Goal: Find specific page/section: Find specific page/section

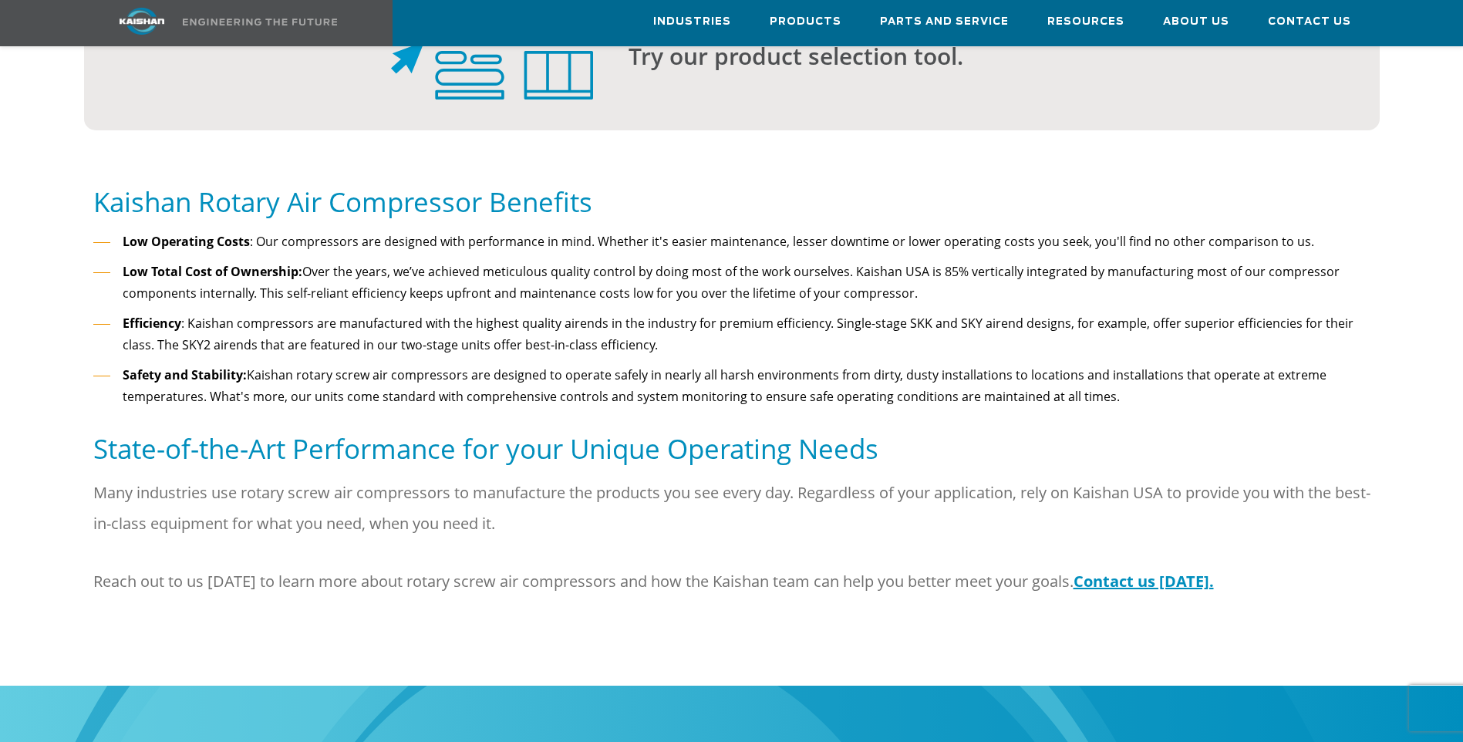
scroll to position [1697, 0]
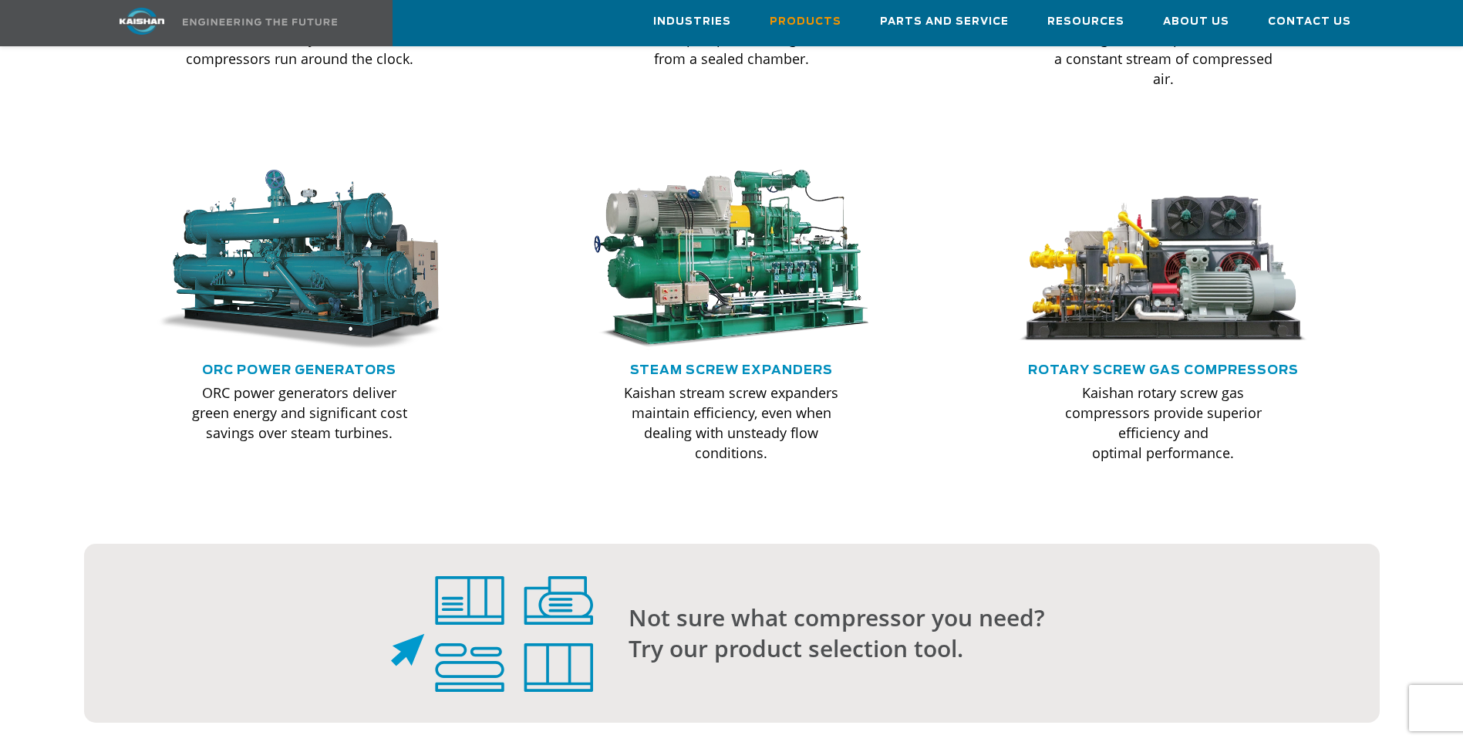
scroll to position [1311, 0]
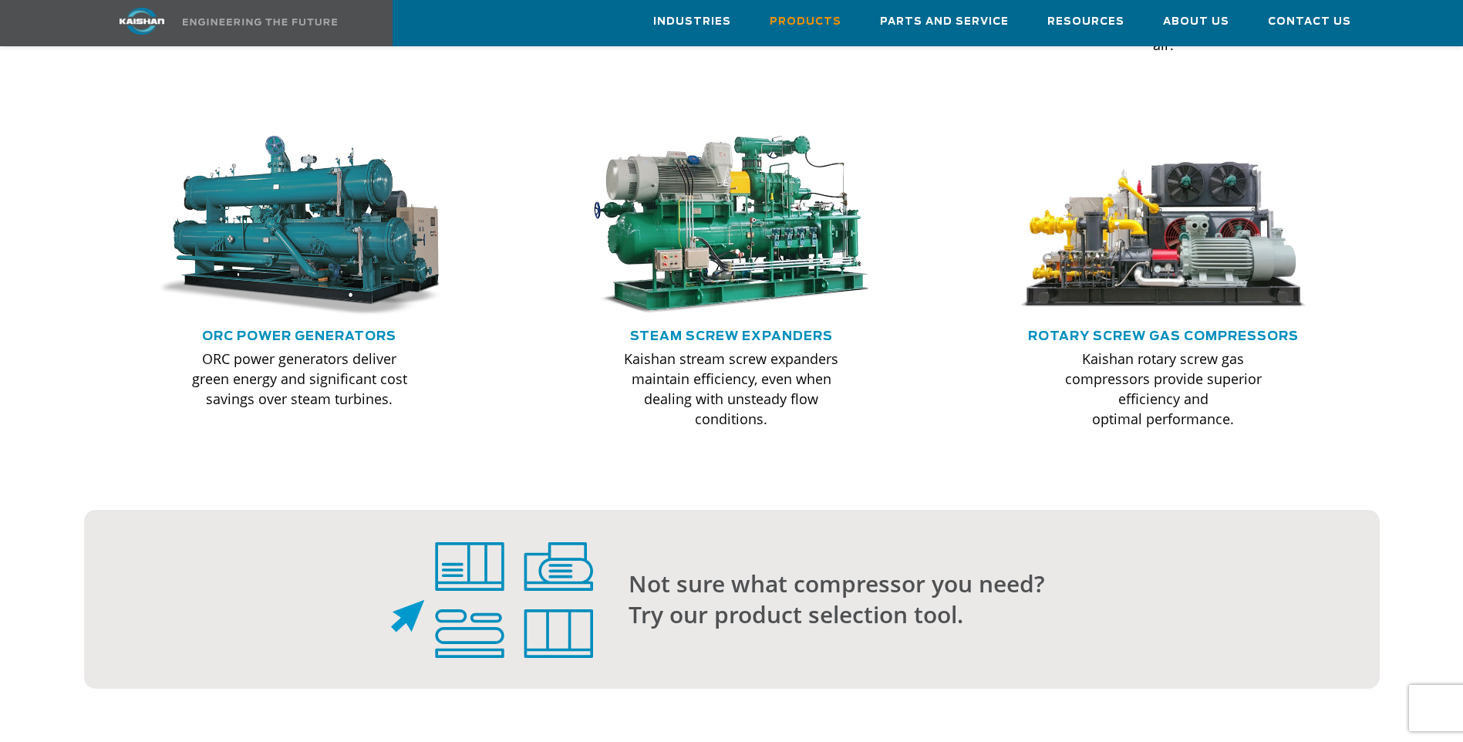
click at [1113, 299] on div ".path{fill:none;stroke:#333;stroke-miterlimit:10;stroke-width:1.5px;}" at bounding box center [1163, 232] width 308 height 193
click at [1114, 330] on link "Rotary Screw Gas Compressors" at bounding box center [1163, 336] width 271 height 12
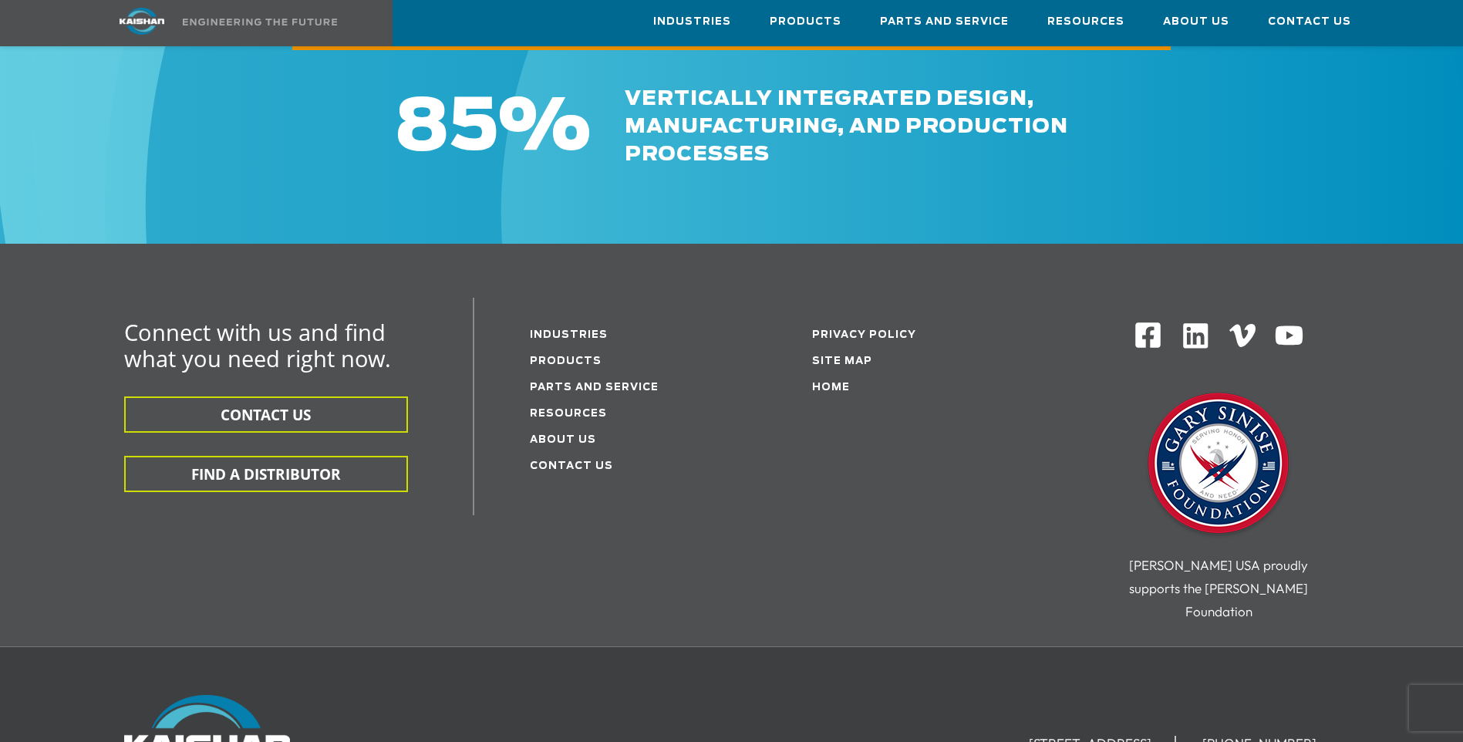
scroll to position [2854, 0]
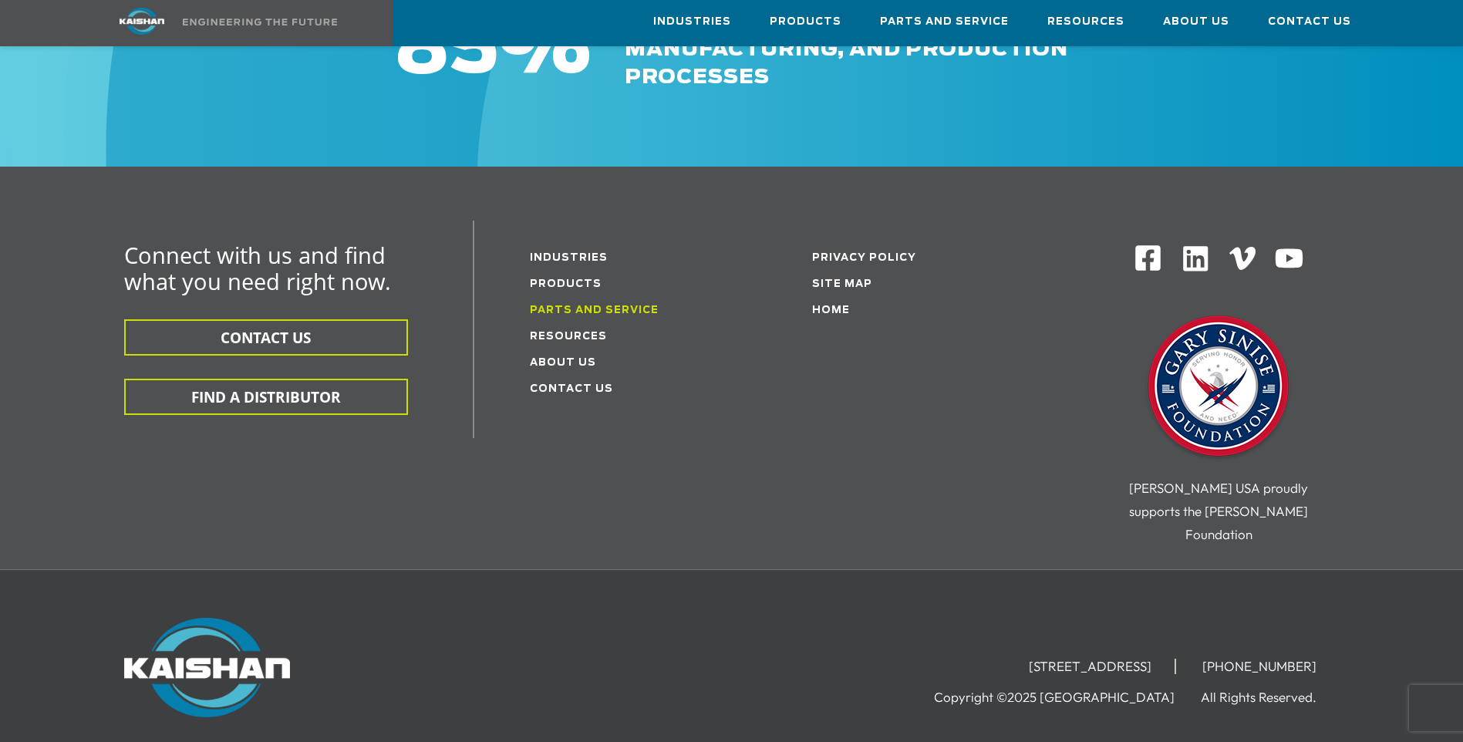
click at [629, 305] on link "Parts and service" at bounding box center [594, 310] width 129 height 10
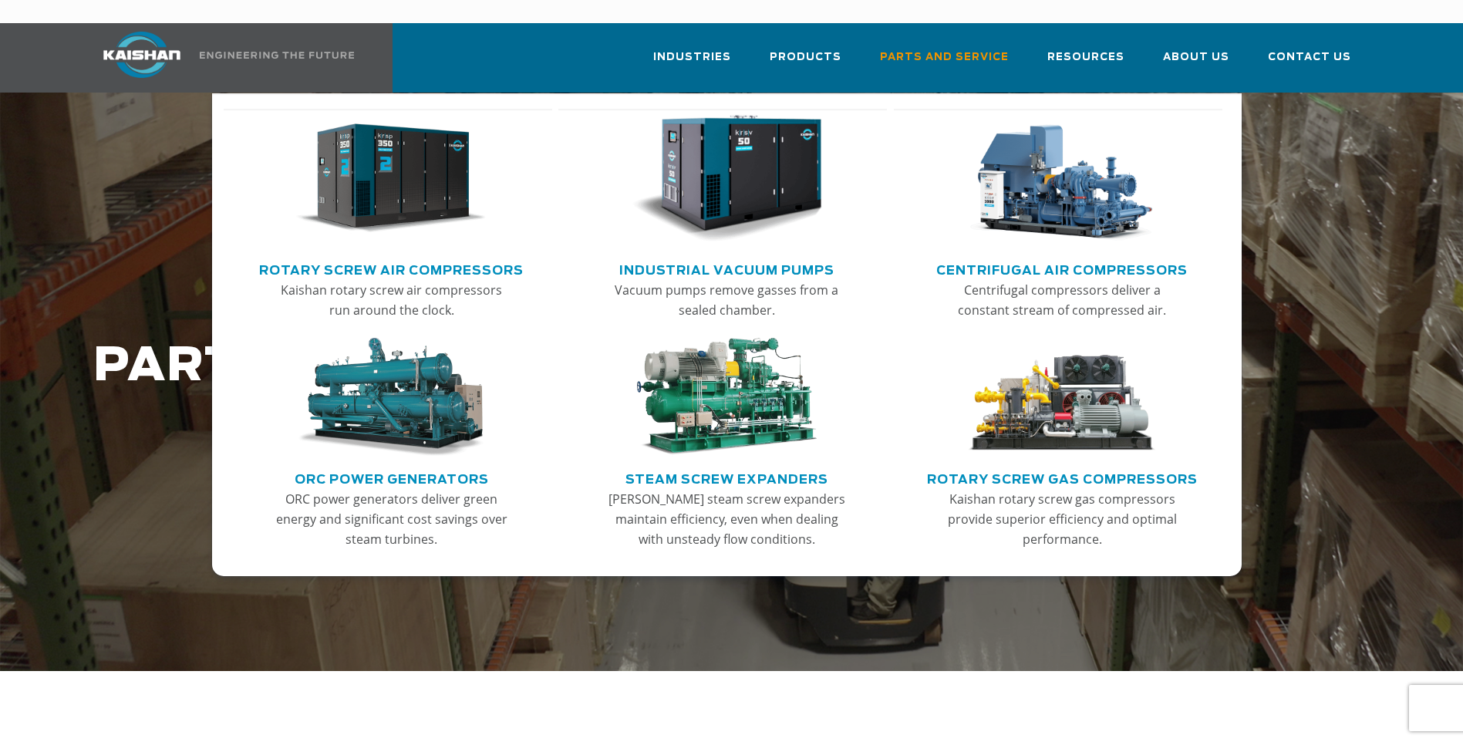
click at [1015, 466] on link "Rotary Screw Gas Compressors" at bounding box center [1062, 477] width 271 height 23
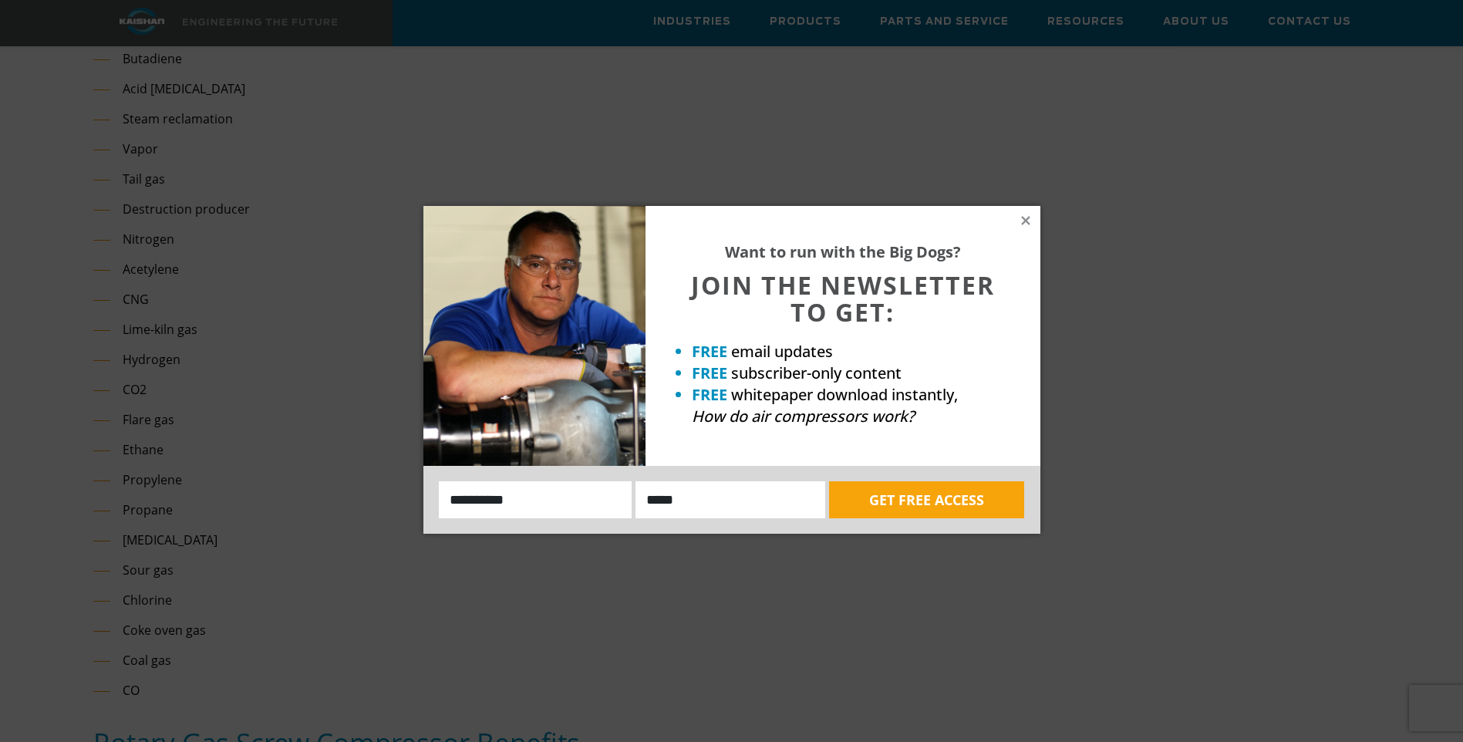
scroll to position [1388, 0]
click at [1022, 223] on icon at bounding box center [1025, 220] width 8 height 8
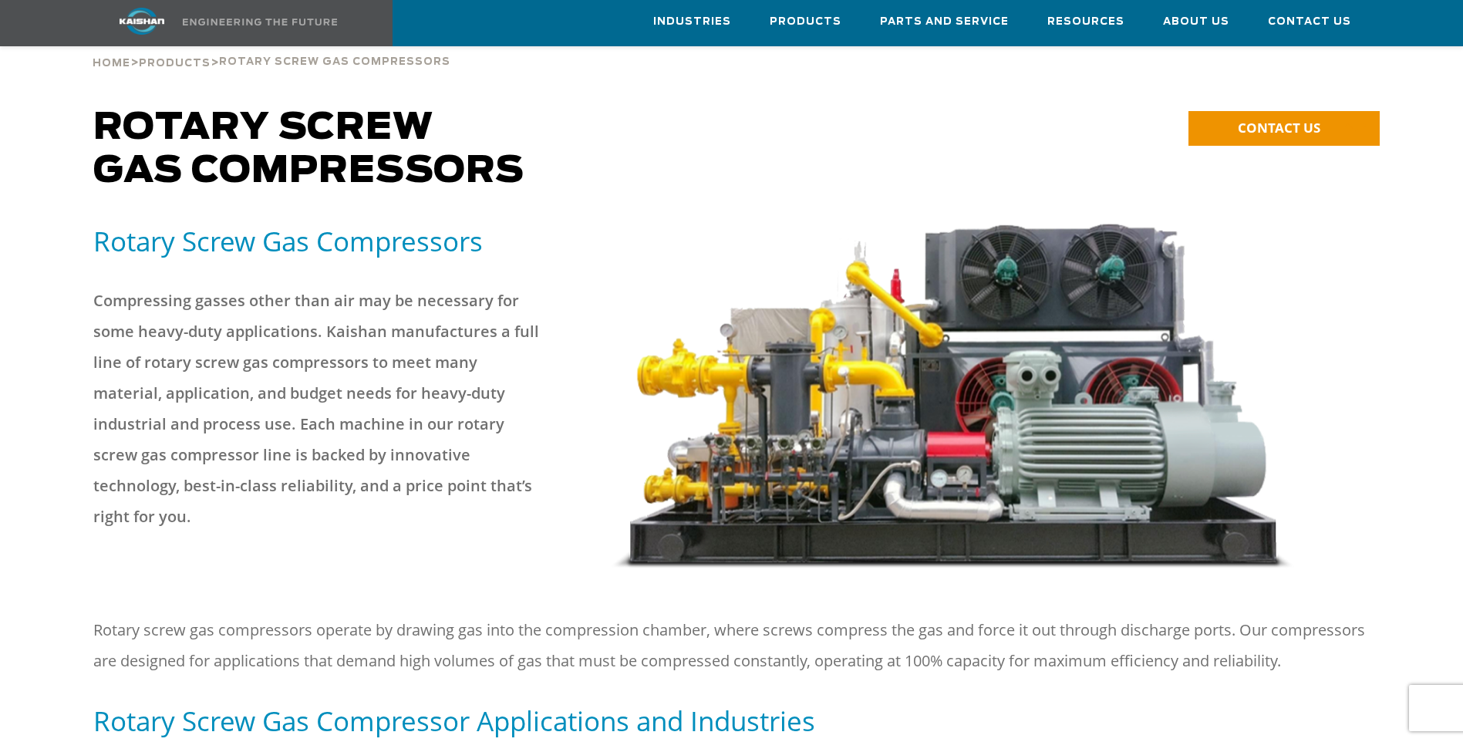
scroll to position [0, 0]
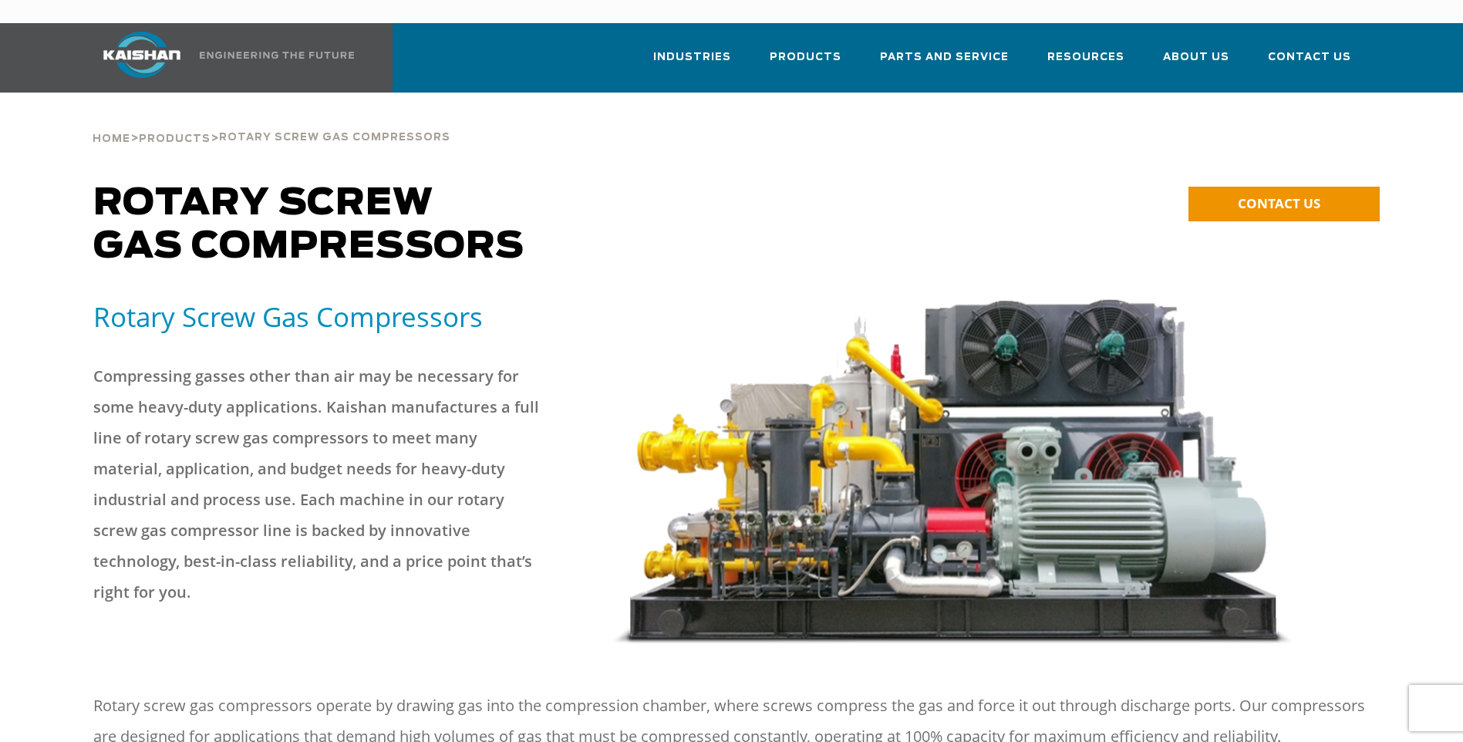
click at [1323, 201] on p "CONTACT US" at bounding box center [1283, 208] width 191 height 52
click at [1322, 187] on link "CONTACT US" at bounding box center [1283, 204] width 191 height 35
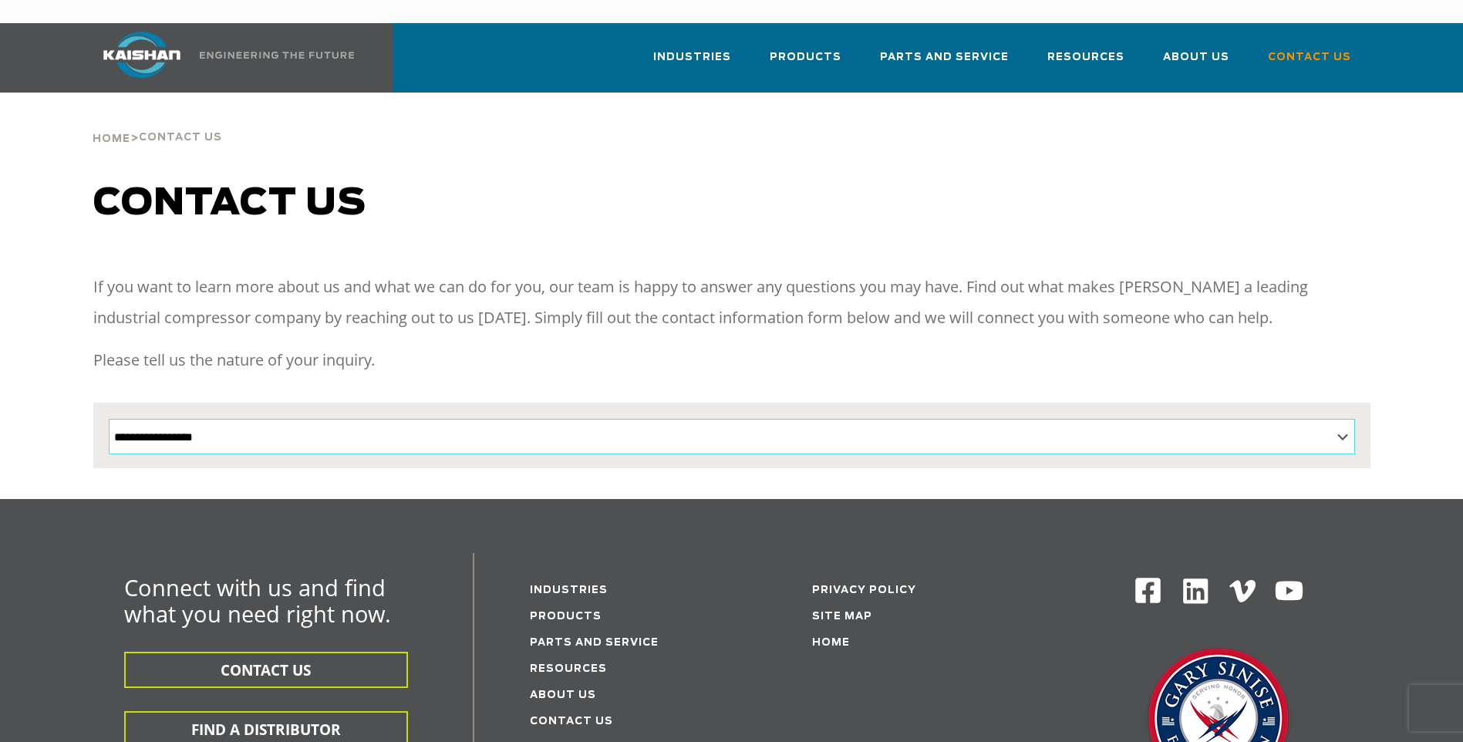
click at [476, 419] on select "**********" at bounding box center [732, 436] width 1246 height 35
click at [542, 221] on div "Contact us" at bounding box center [732, 219] width 1296 height 74
click at [277, 711] on button "FIND A DISTRIBUTOR" at bounding box center [266, 729] width 284 height 36
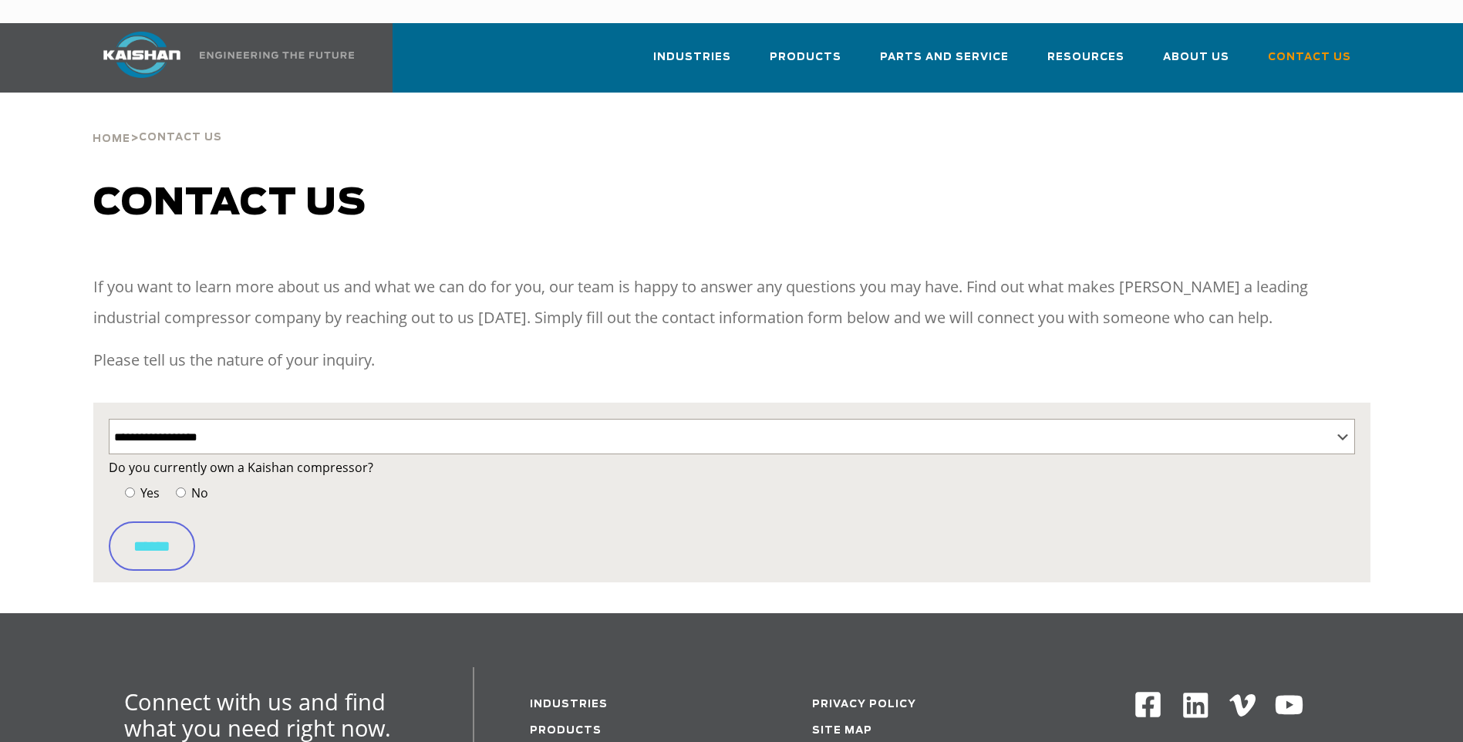
select select "**********"
select select "Contact form"
click at [201, 419] on select "**********" at bounding box center [732, 436] width 1246 height 35
click at [109, 419] on select "**********" at bounding box center [732, 436] width 1246 height 35
click at [197, 484] on span "No" at bounding box center [198, 492] width 20 height 17
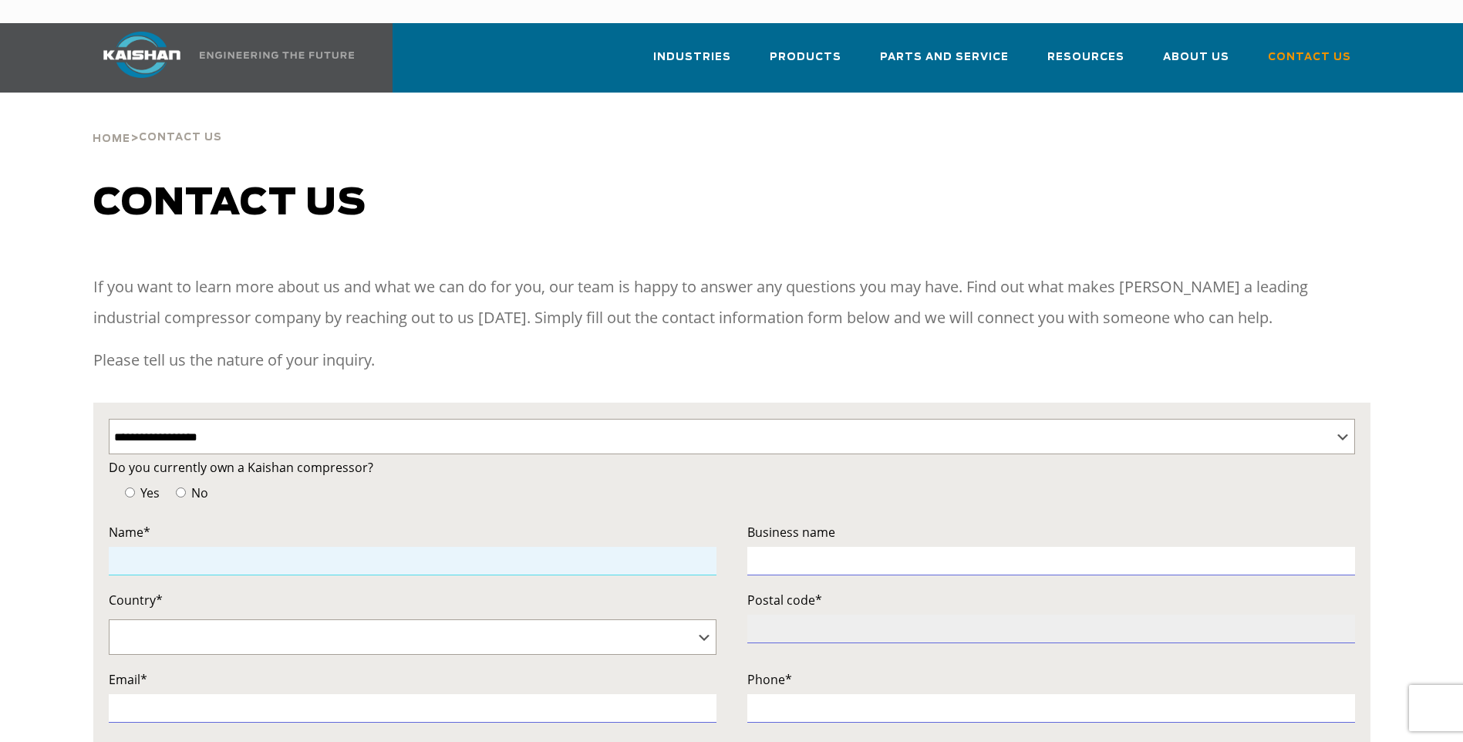
click at [170, 547] on input "Contact form" at bounding box center [413, 561] width 608 height 29
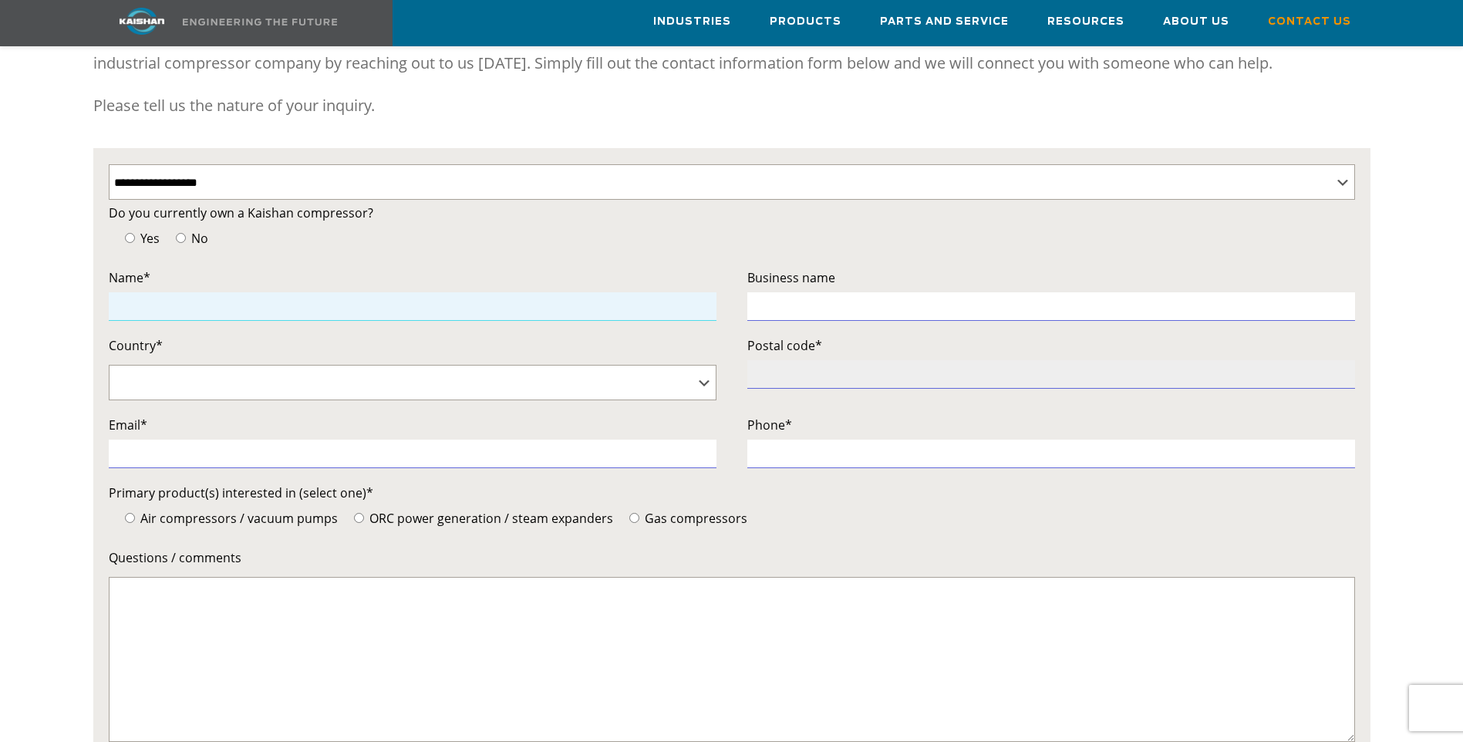
scroll to position [154, 0]
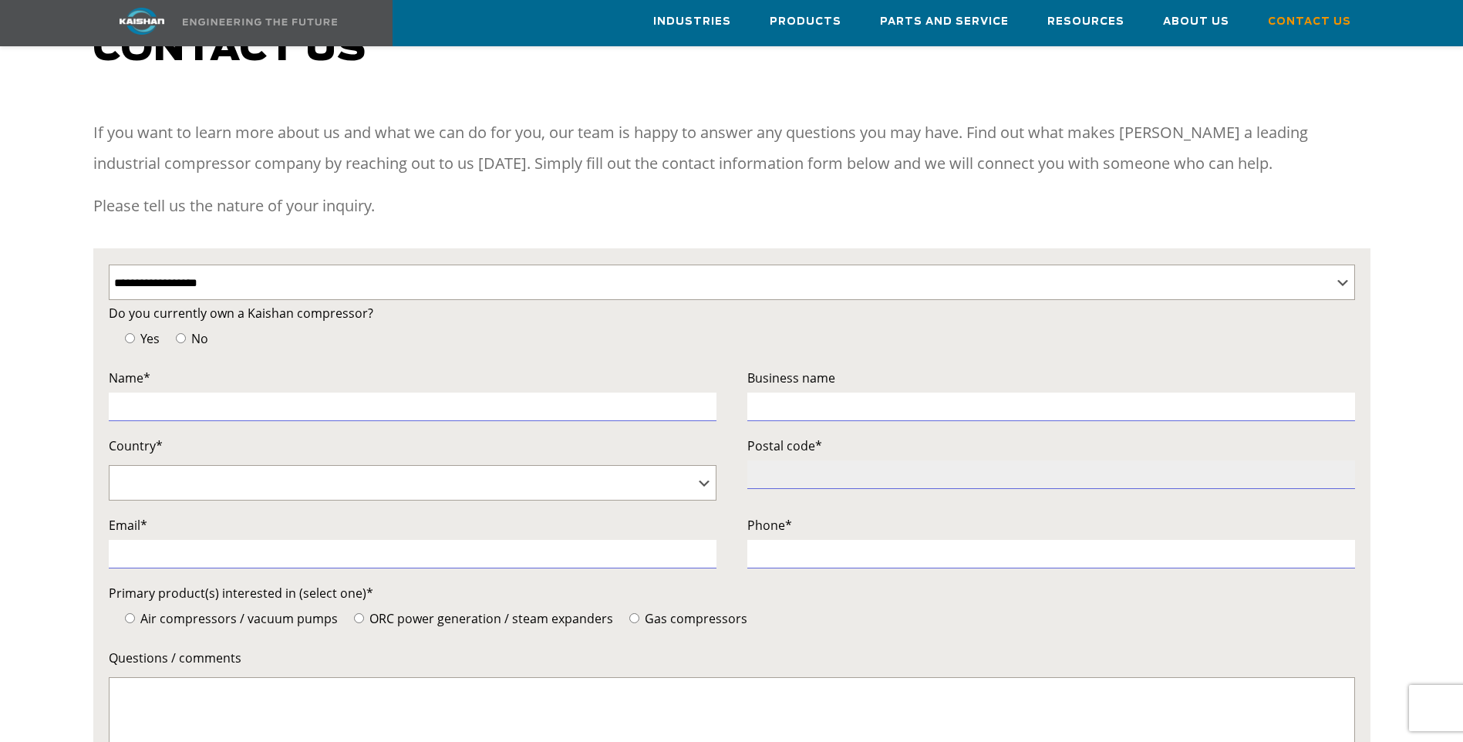
click at [43, 420] on div "**********" at bounding box center [731, 496] width 1463 height 936
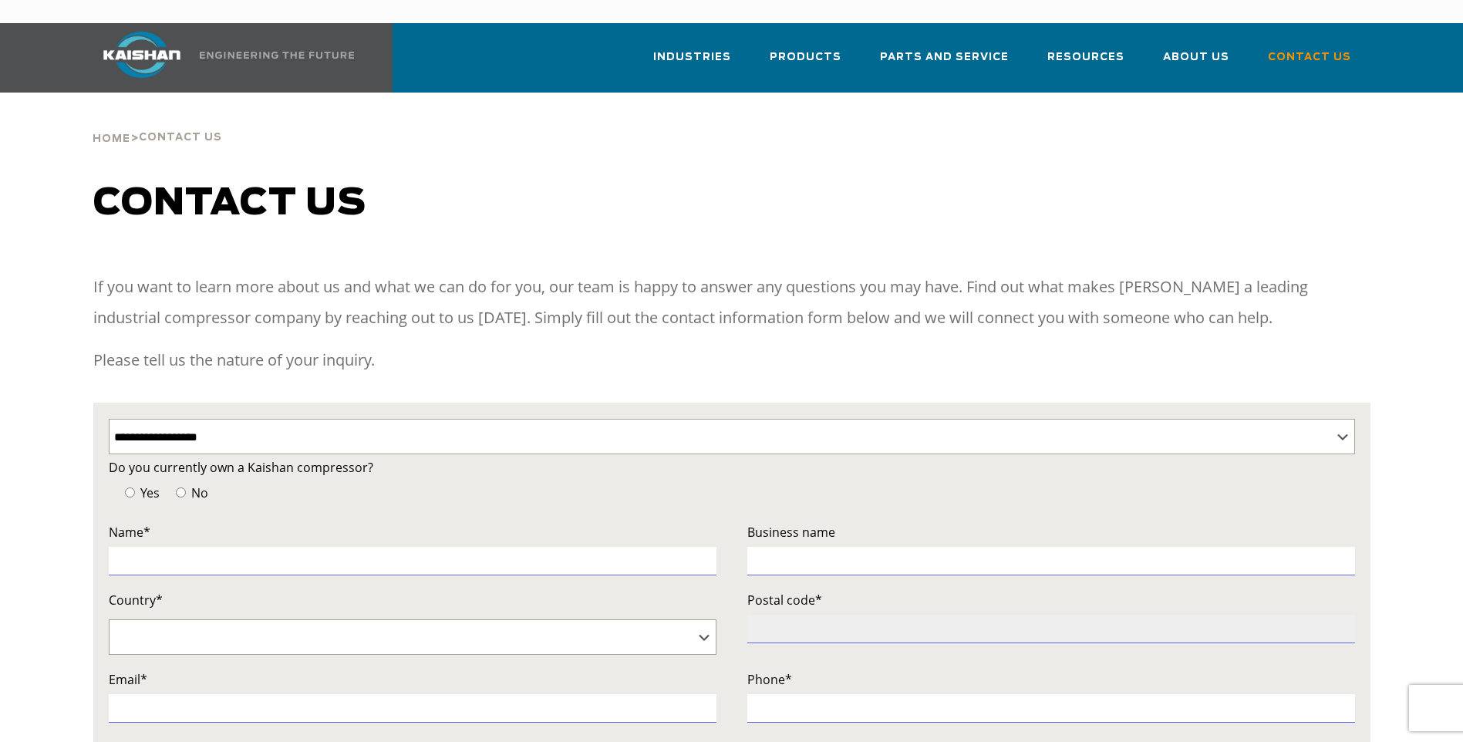
click at [127, 35] on img at bounding box center [142, 55] width 116 height 46
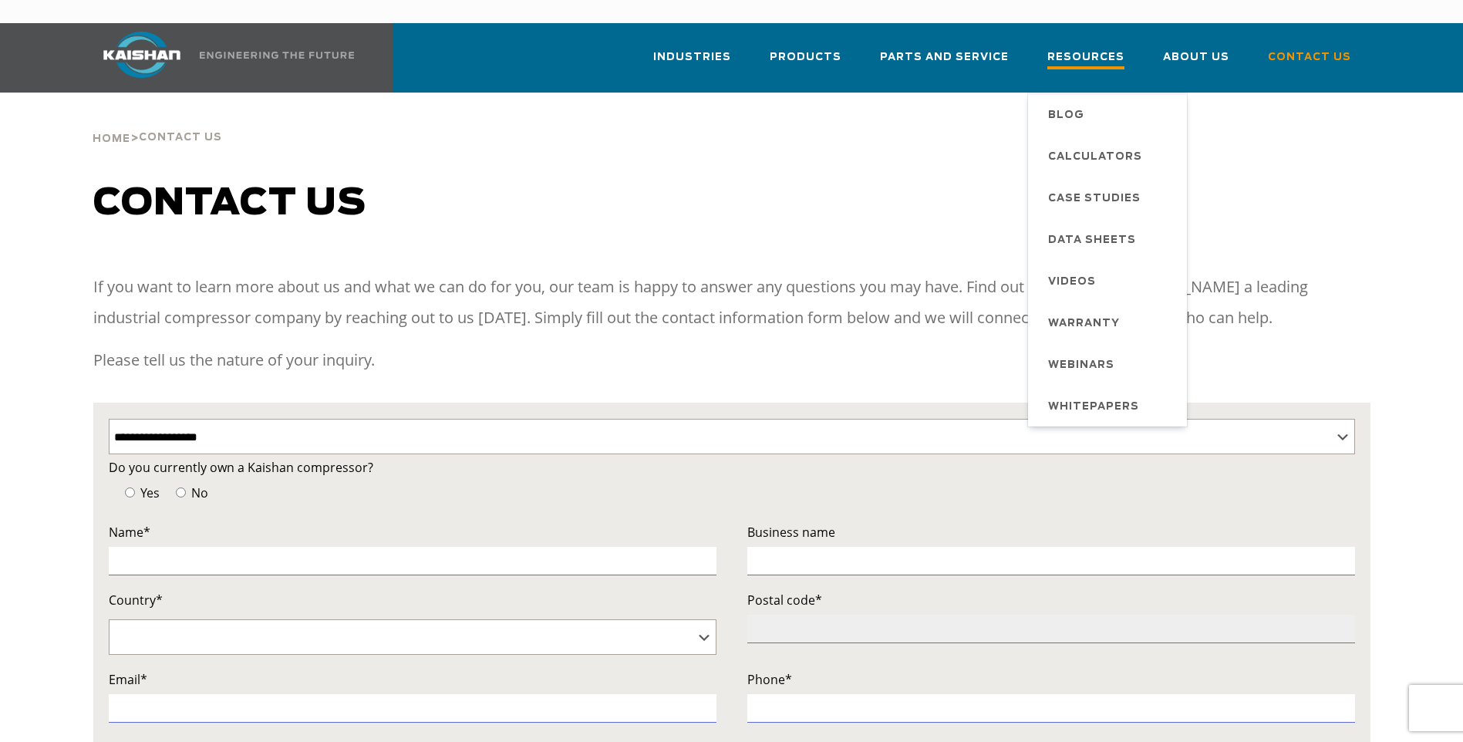
click at [1102, 49] on span "Resources" at bounding box center [1085, 59] width 77 height 21
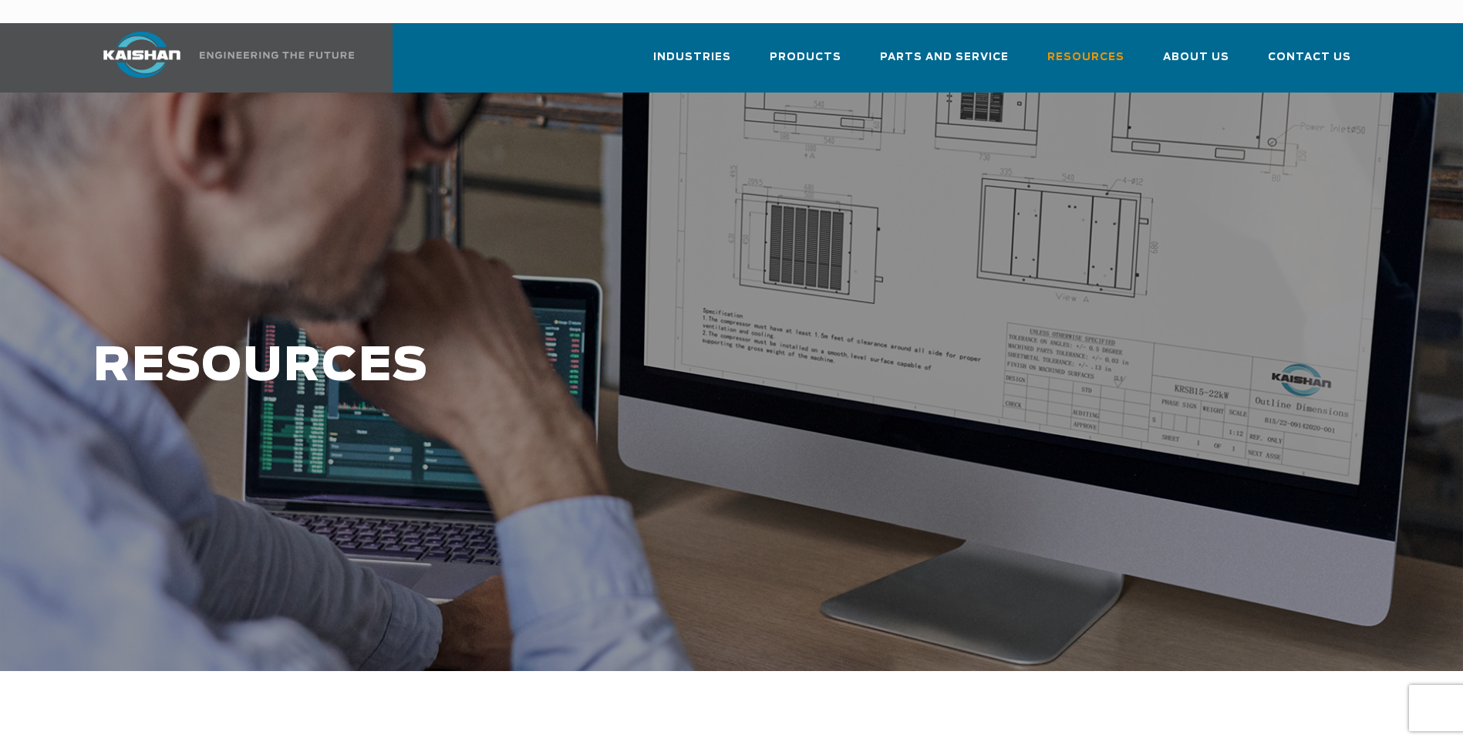
click at [983, 49] on span "Parts and Service" at bounding box center [944, 58] width 129 height 18
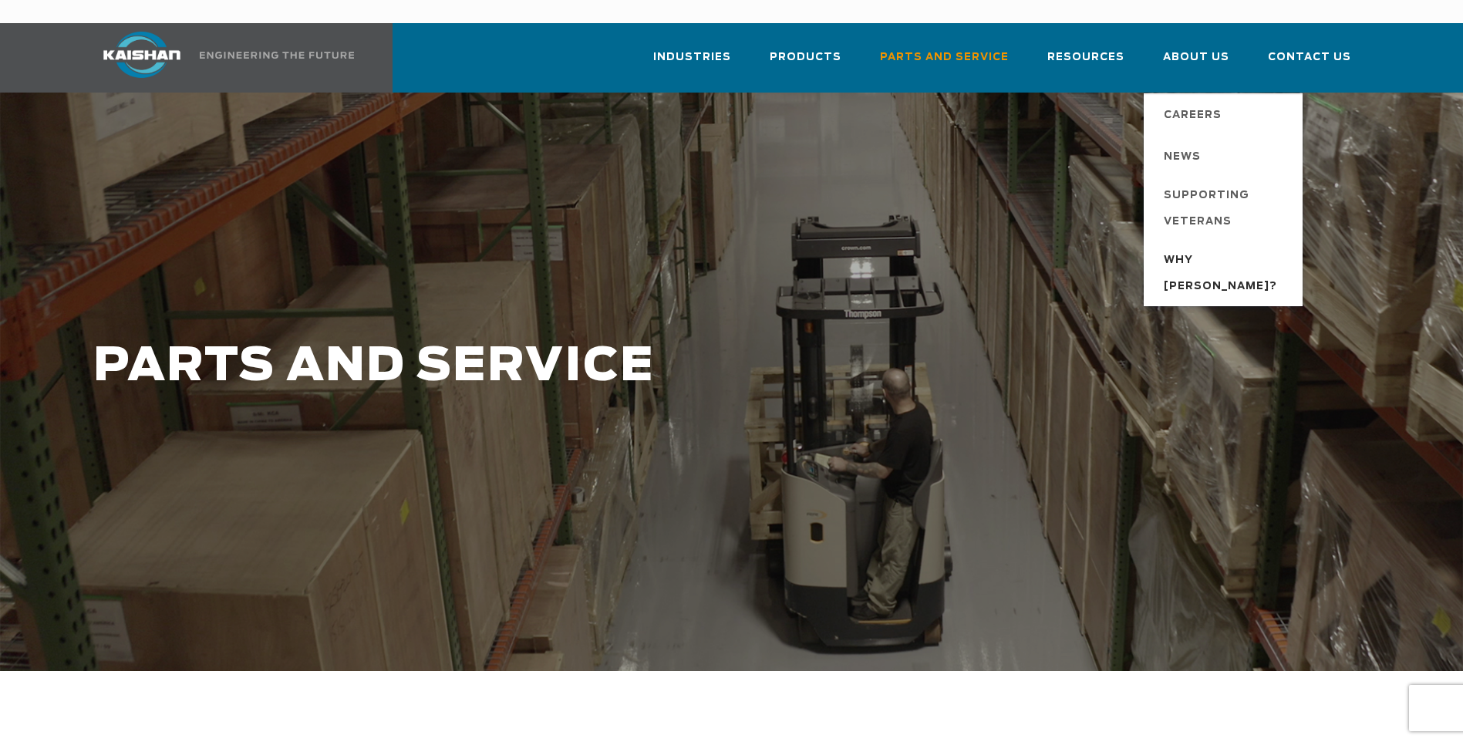
click at [1231, 248] on span "Why [PERSON_NAME]?" at bounding box center [1225, 274] width 123 height 52
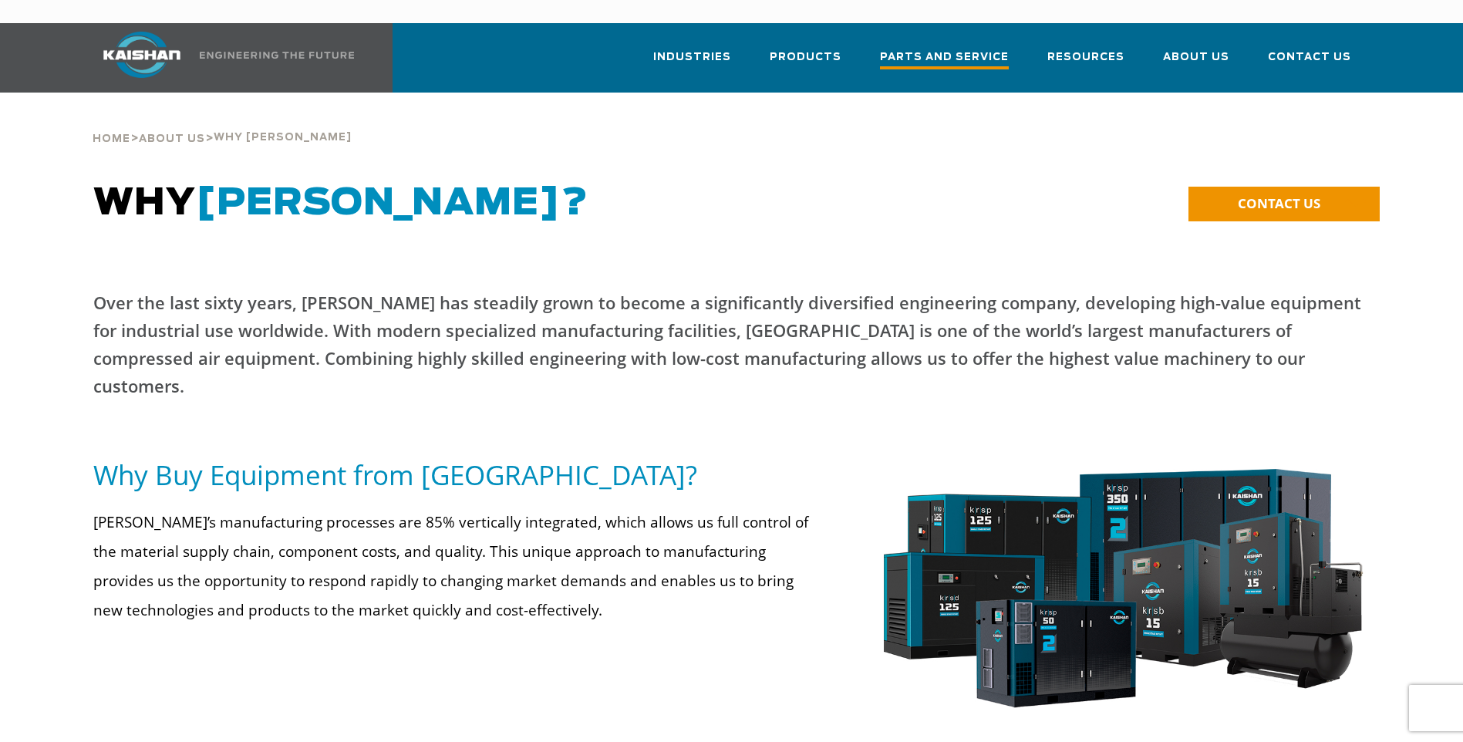
click at [991, 49] on span "Parts and Service" at bounding box center [944, 59] width 129 height 21
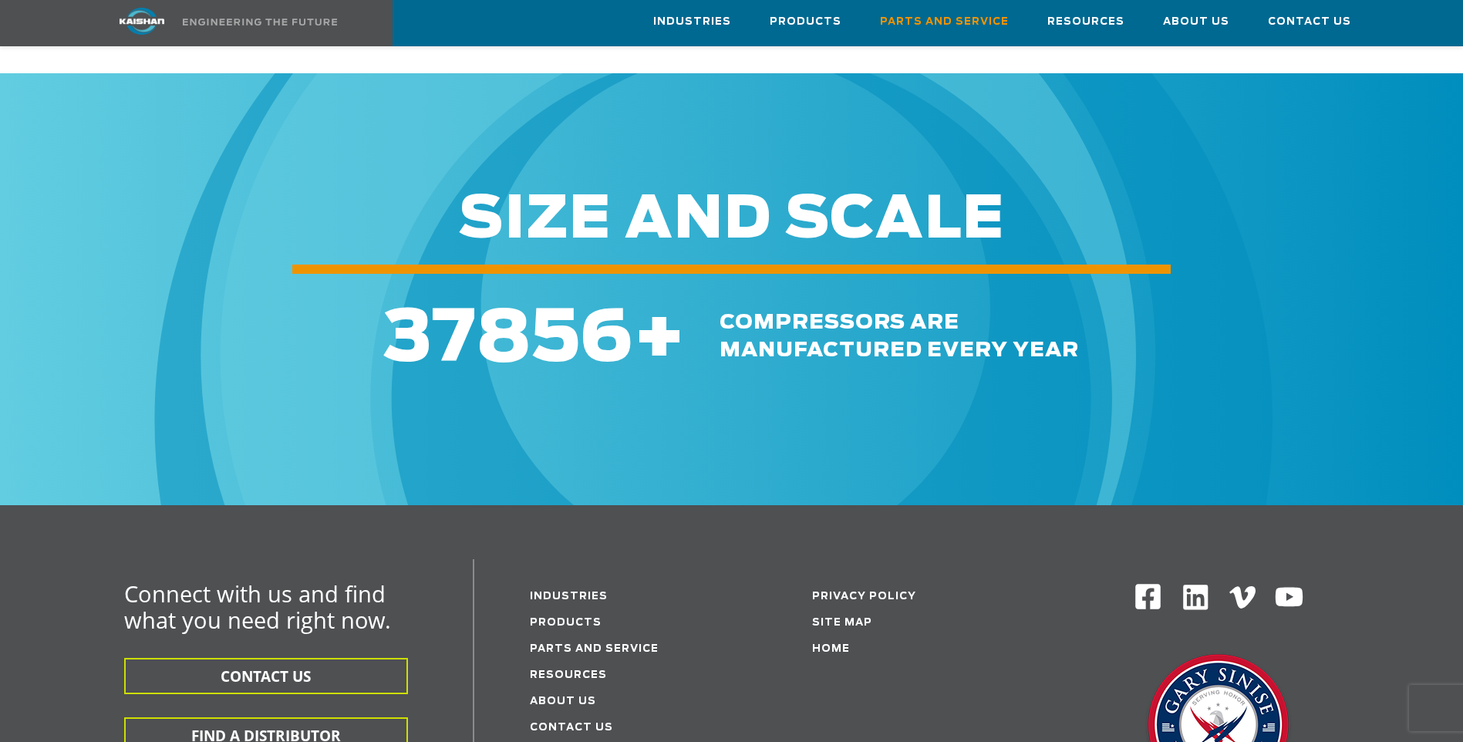
scroll to position [1774, 0]
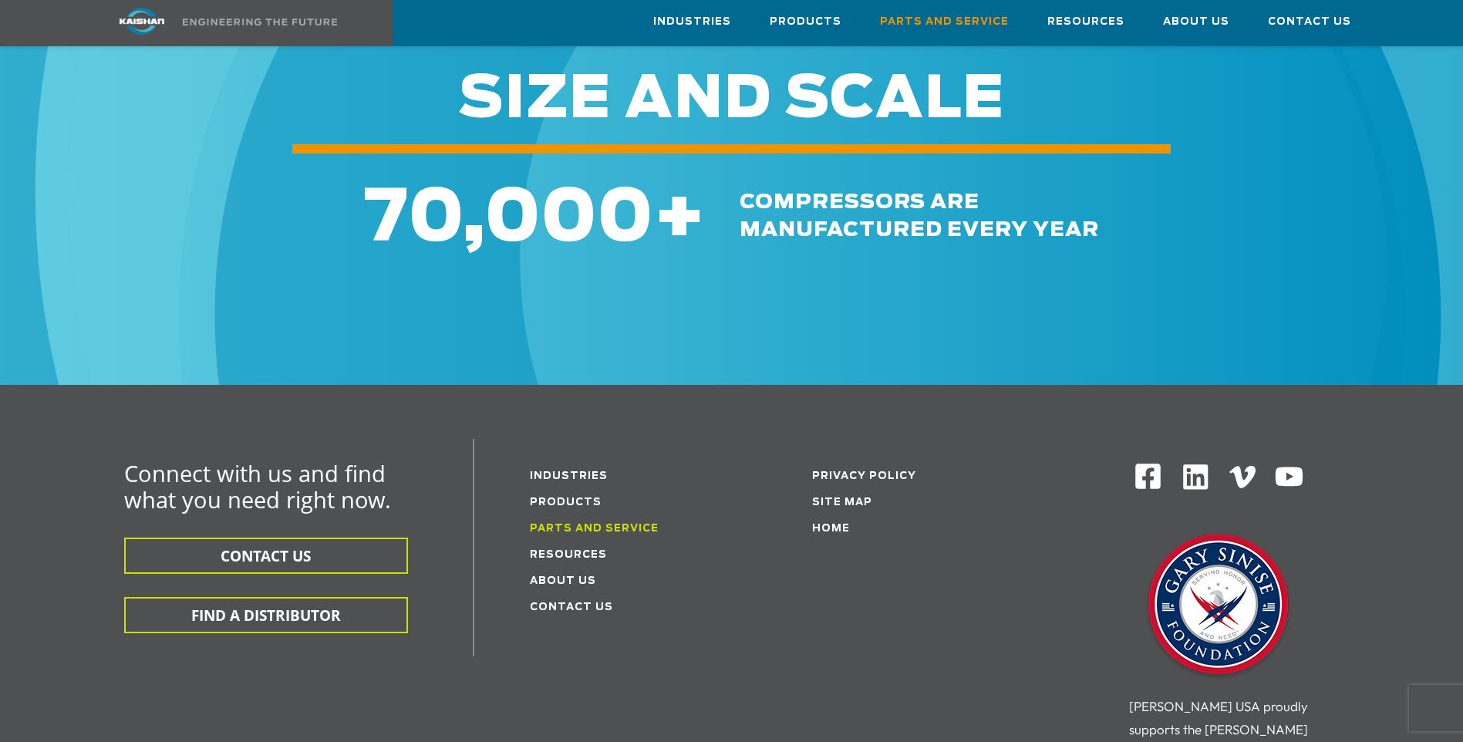
click at [566, 524] on link "Parts and service" at bounding box center [594, 529] width 129 height 10
click at [568, 524] on link "Parts and service" at bounding box center [594, 529] width 129 height 10
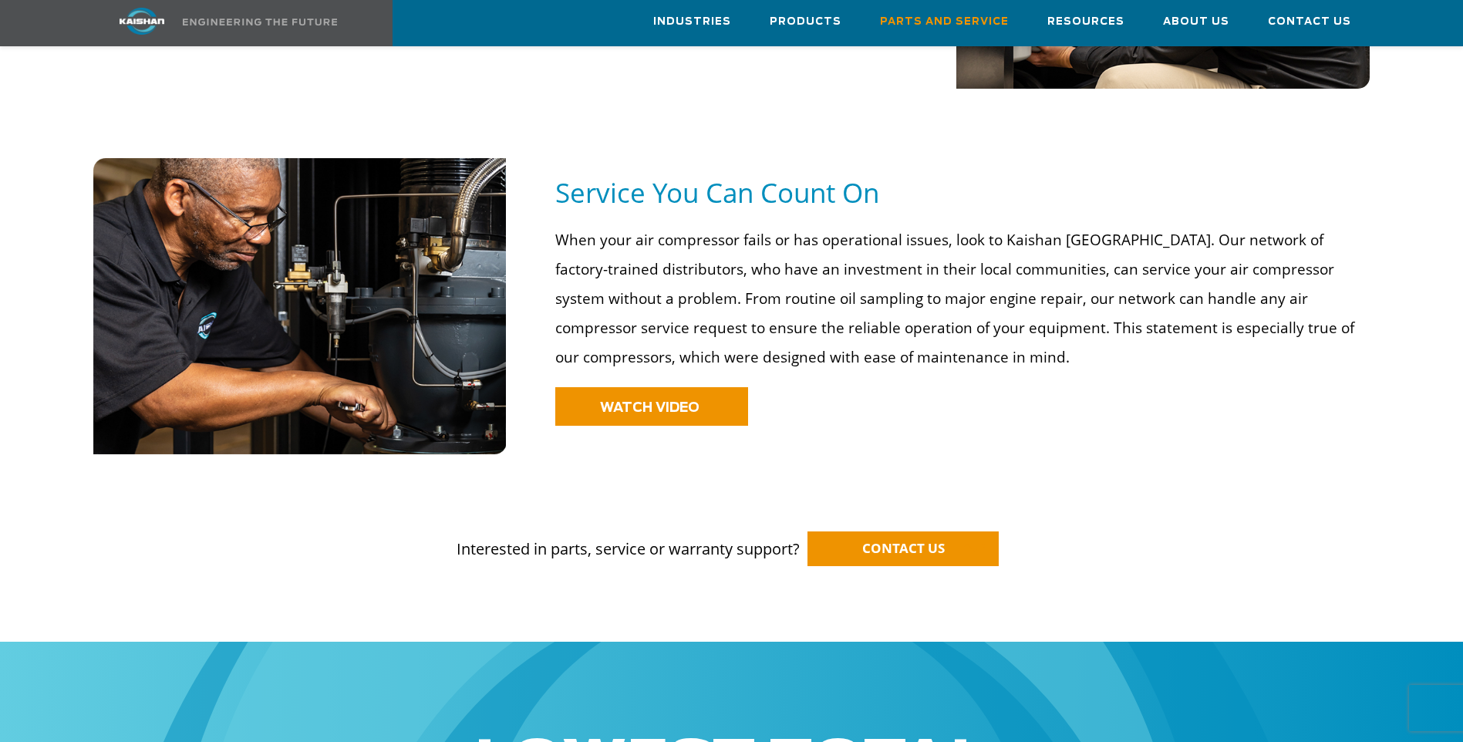
scroll to position [1080, 0]
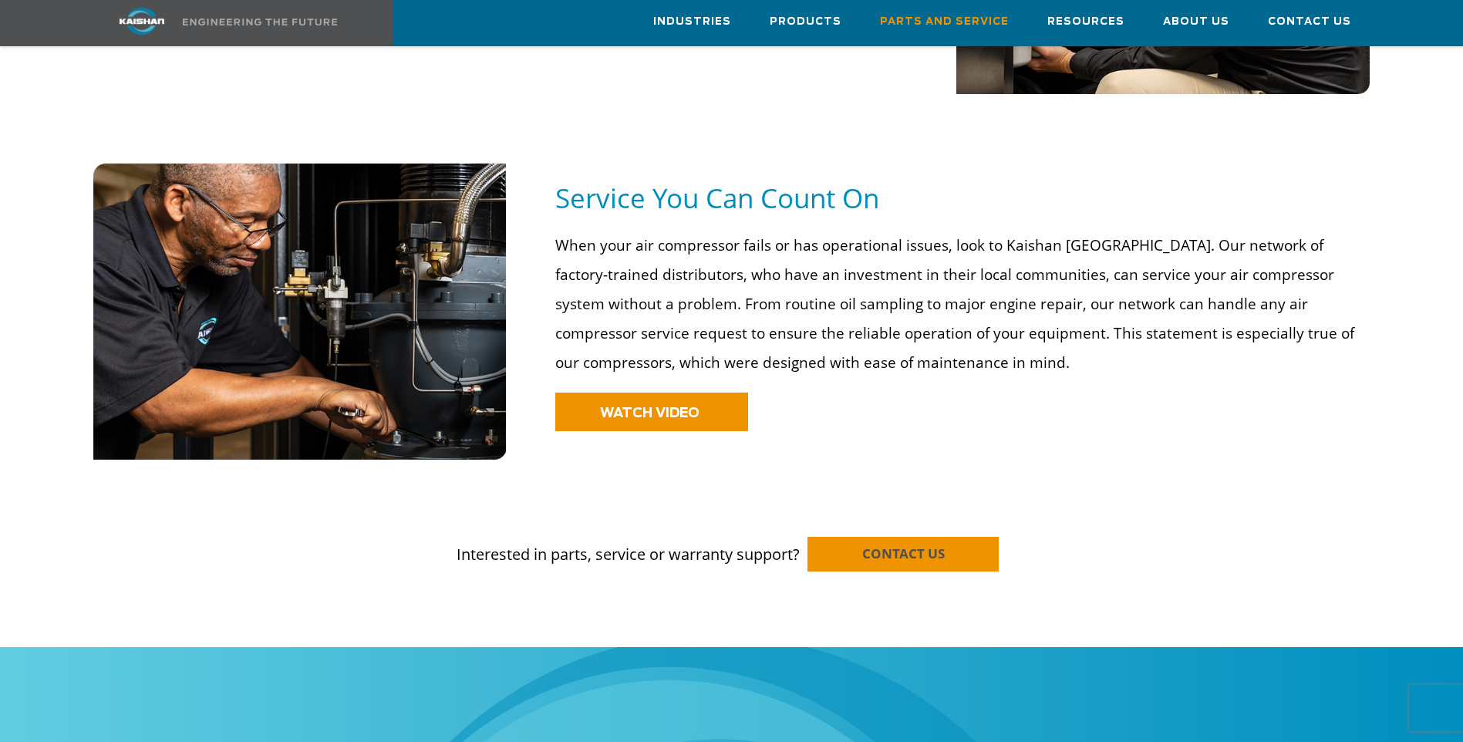
click at [925, 544] on span "CONTACT US" at bounding box center [903, 553] width 83 height 18
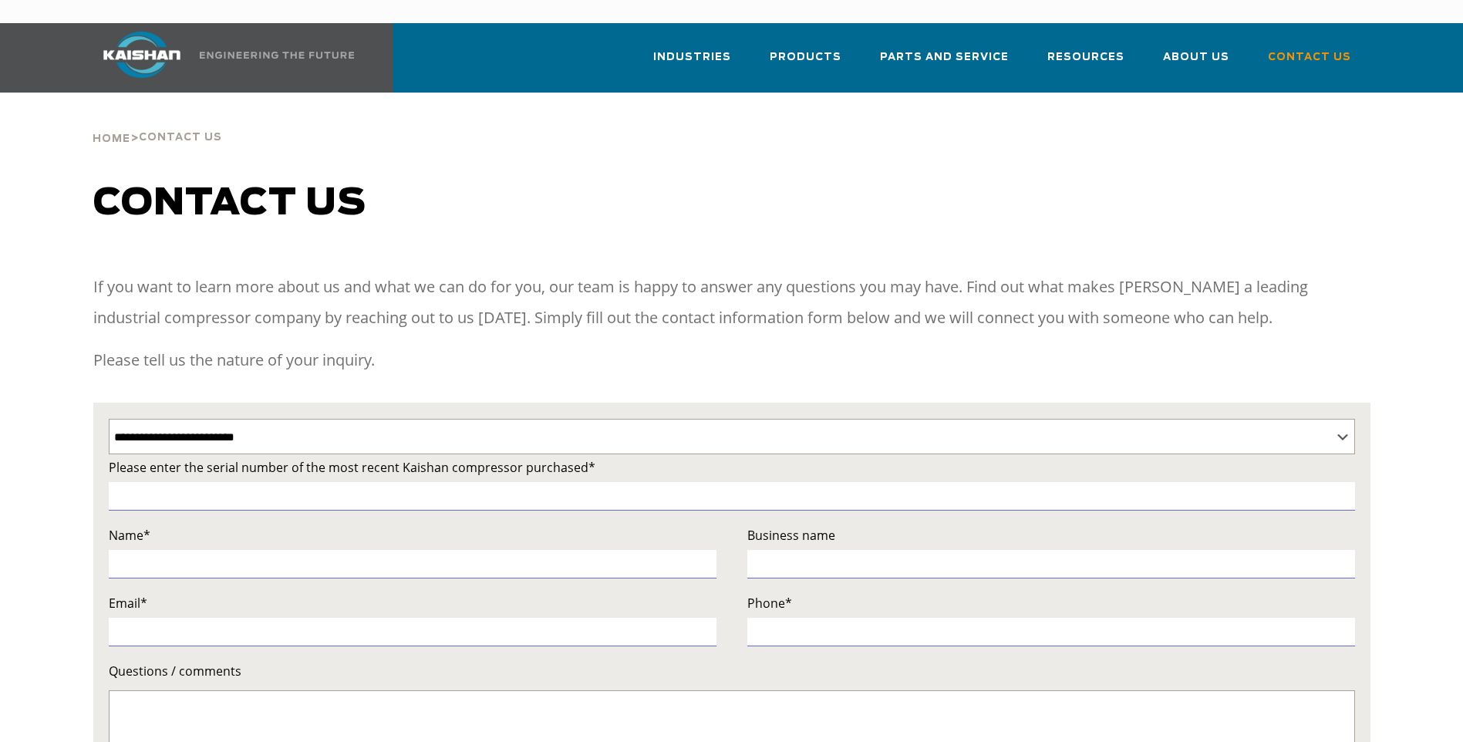
select select "**********"
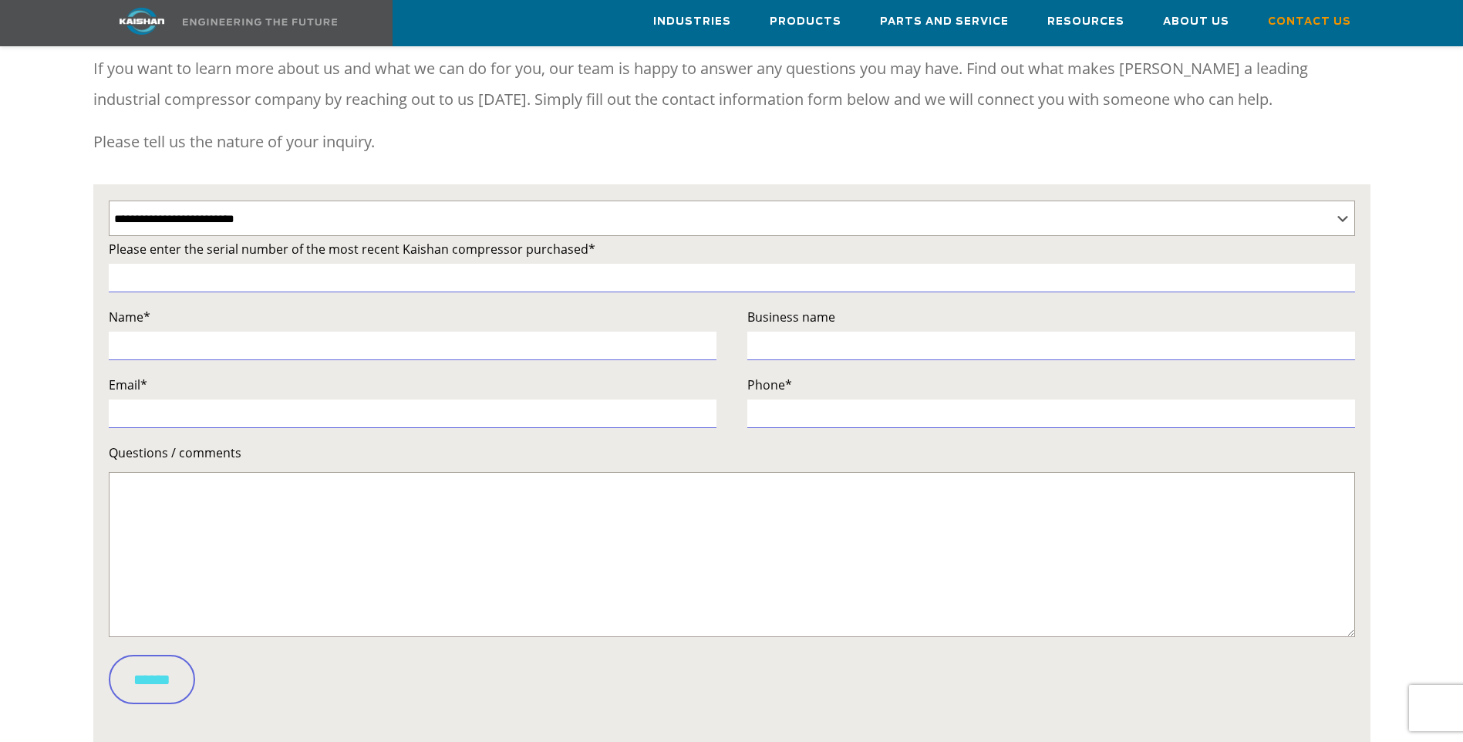
scroll to position [154, 0]
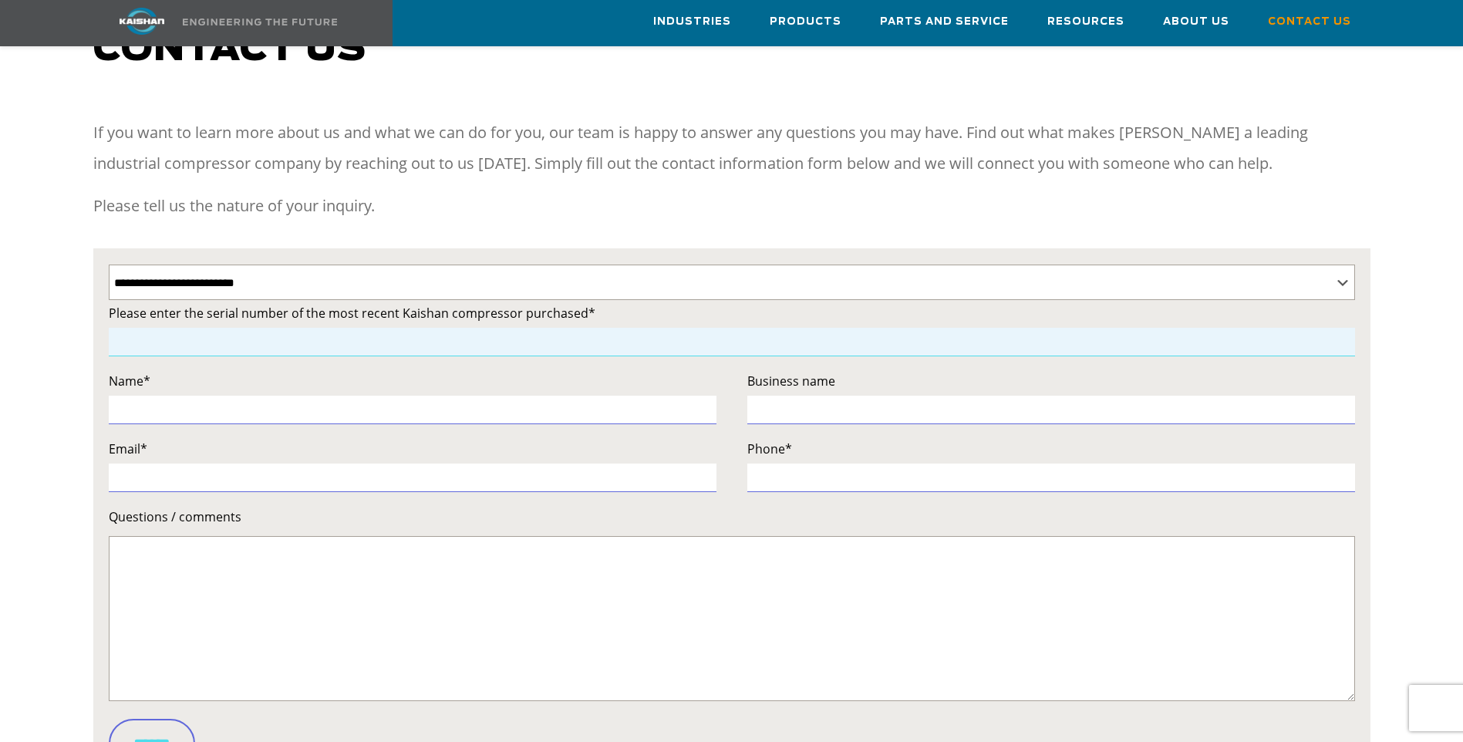
click at [157, 328] on input "Contact form" at bounding box center [732, 342] width 1246 height 29
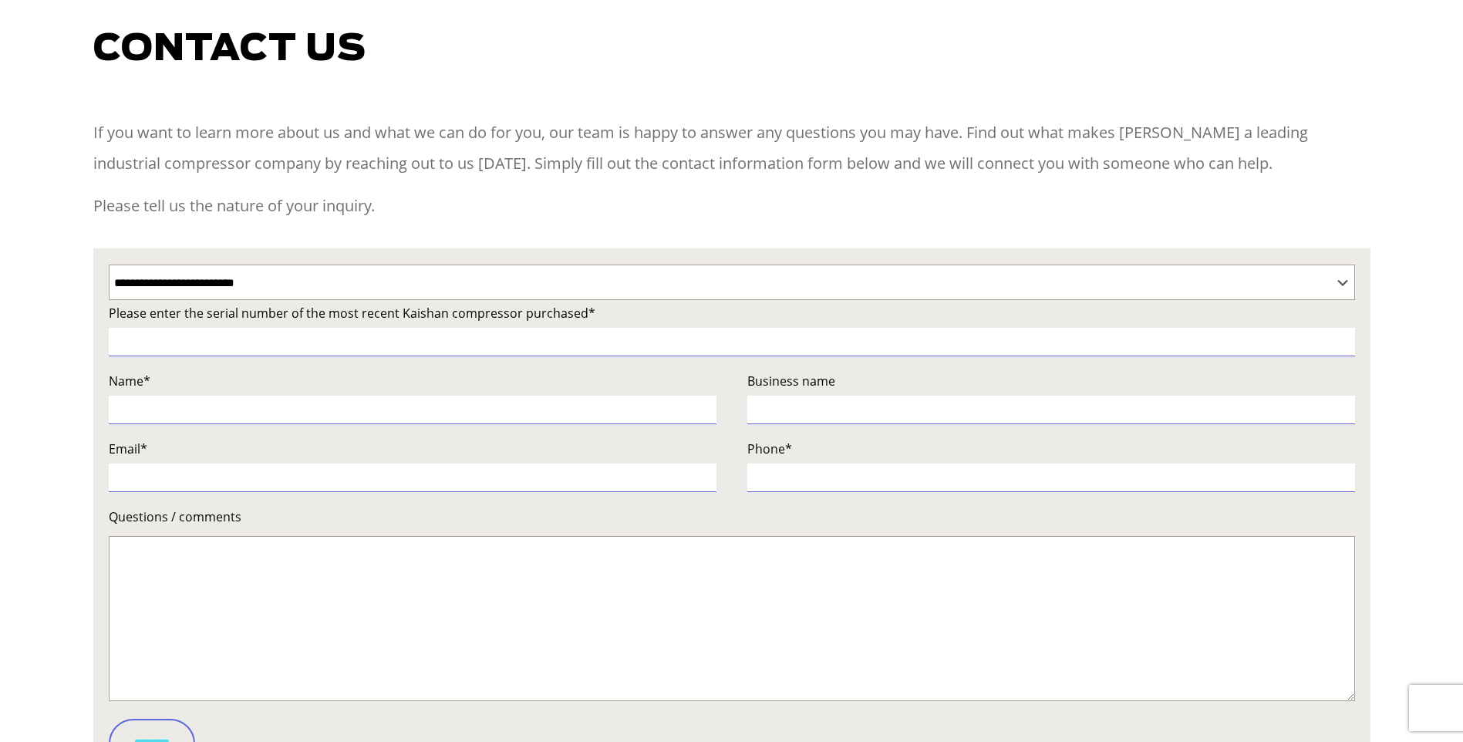
scroll to position [0, 0]
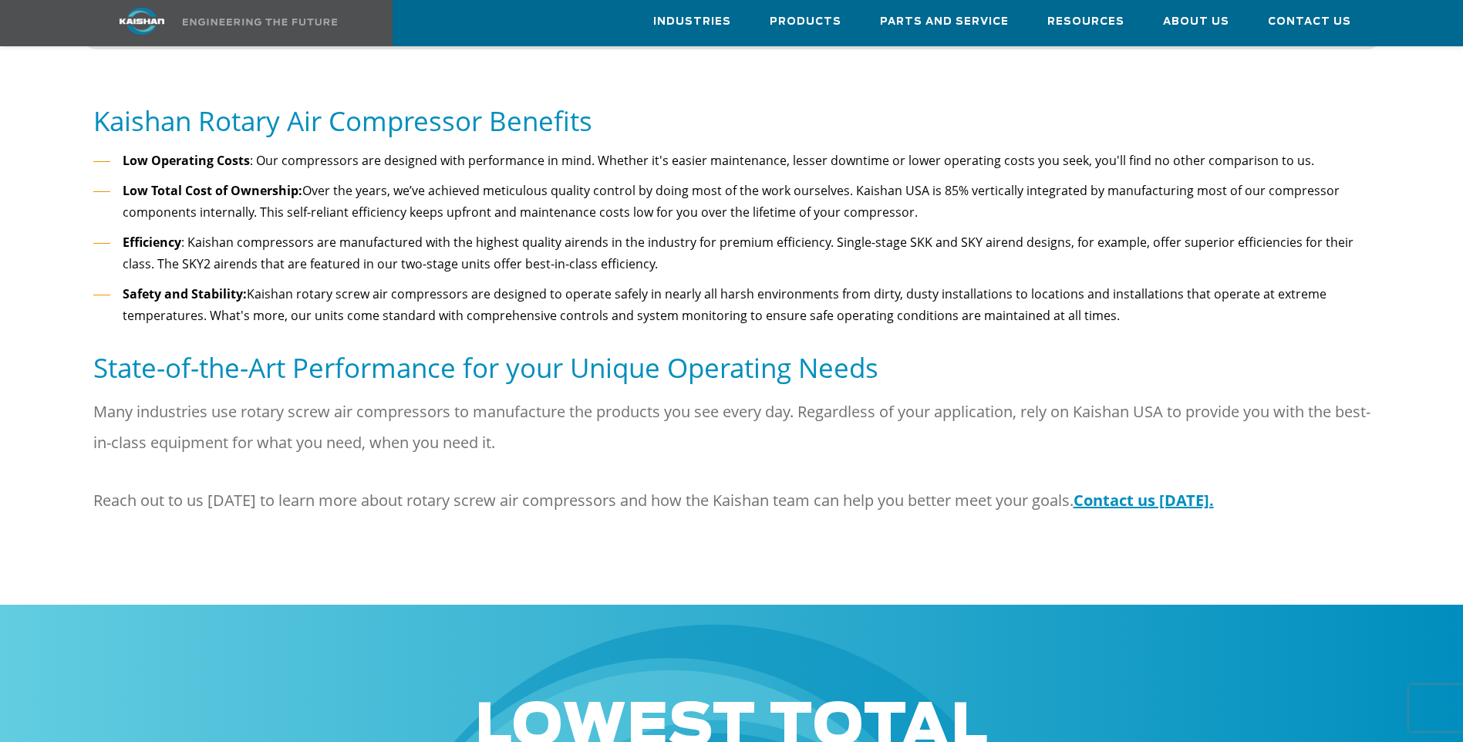
scroll to position [1620, 0]
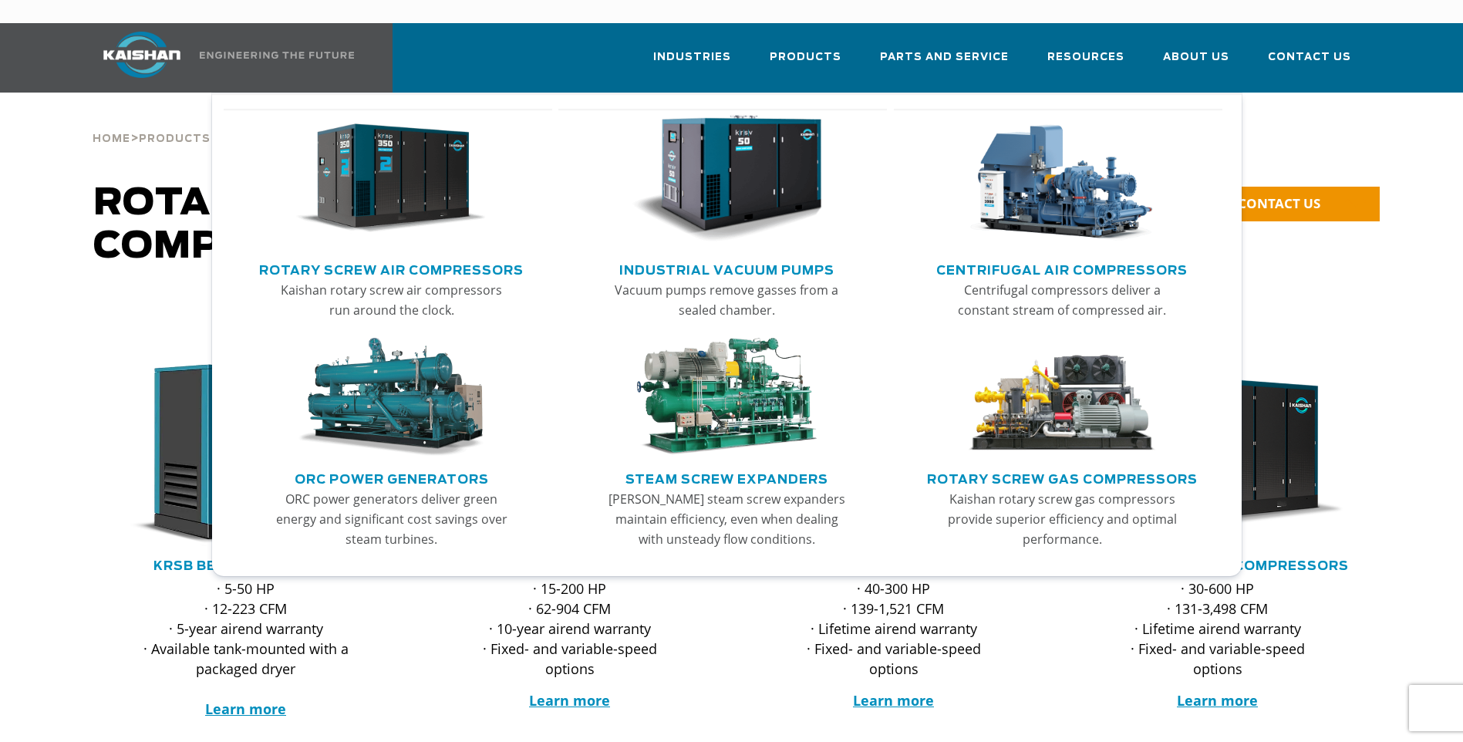
click at [1020, 466] on link "Rotary Screw Gas Compressors" at bounding box center [1062, 477] width 271 height 23
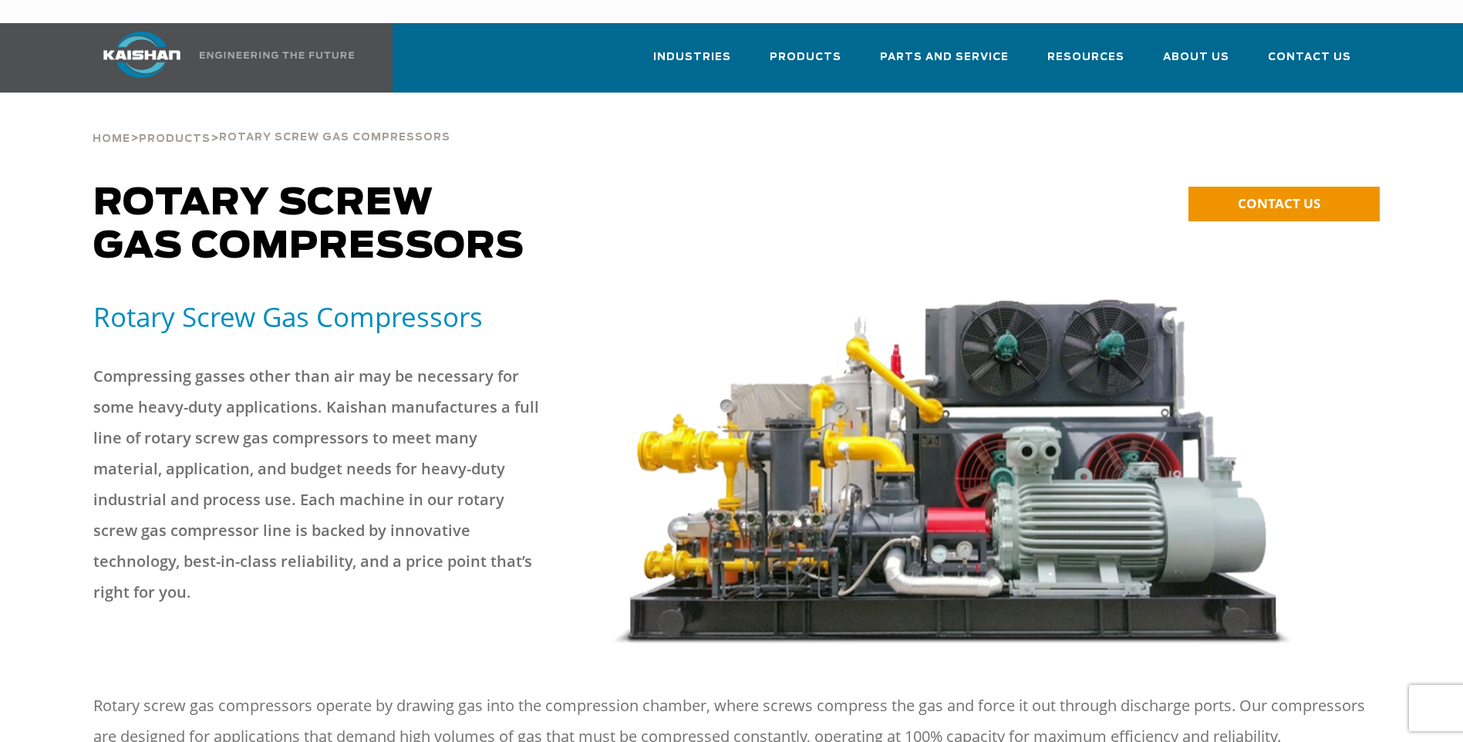
click at [481, 376] on p "Compressing gasses other than air may be necessary for some heavy-duty applicat…" at bounding box center [316, 484] width 447 height 247
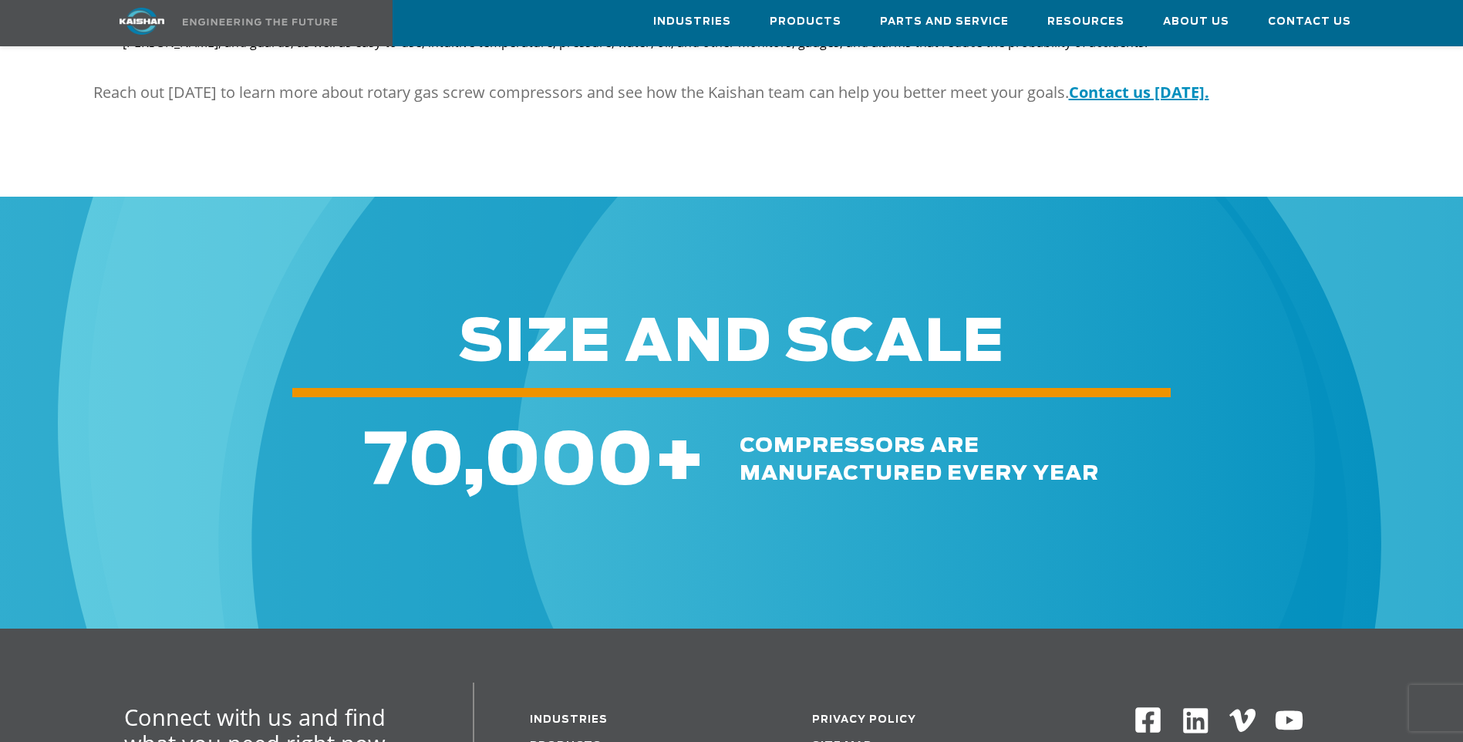
scroll to position [2391, 0]
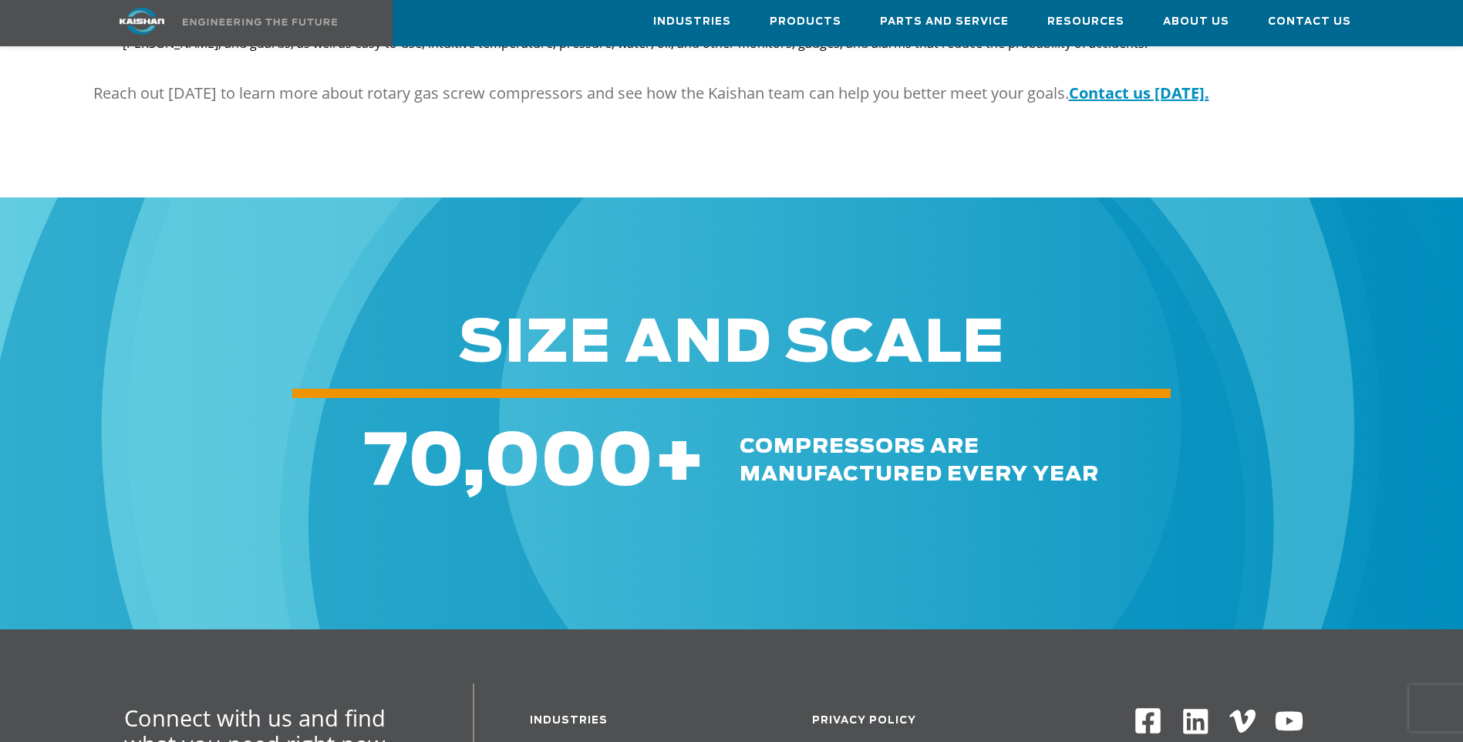
click at [268, 314] on div at bounding box center [731, 409] width 1463 height 190
click at [123, 19] on img at bounding box center [142, 21] width 116 height 27
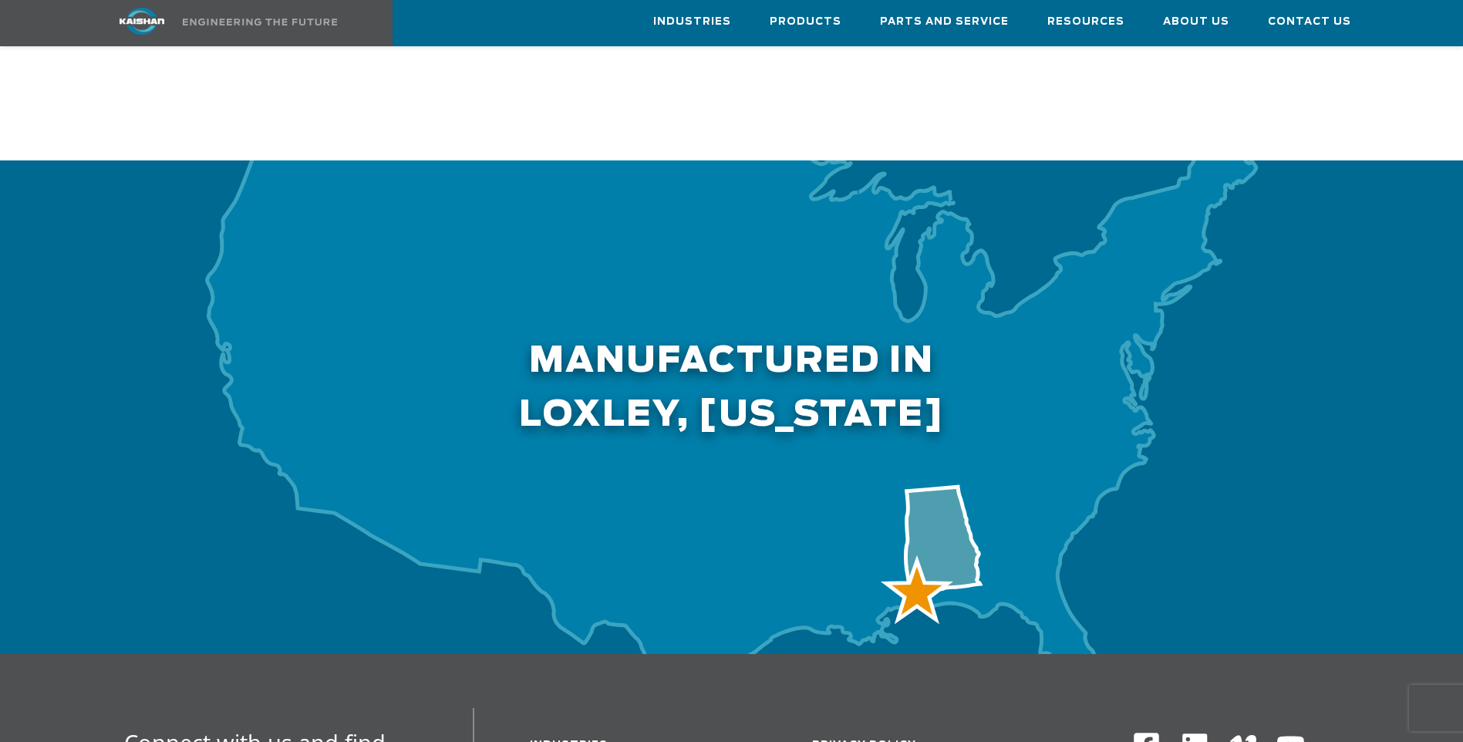
scroll to position [4550, 0]
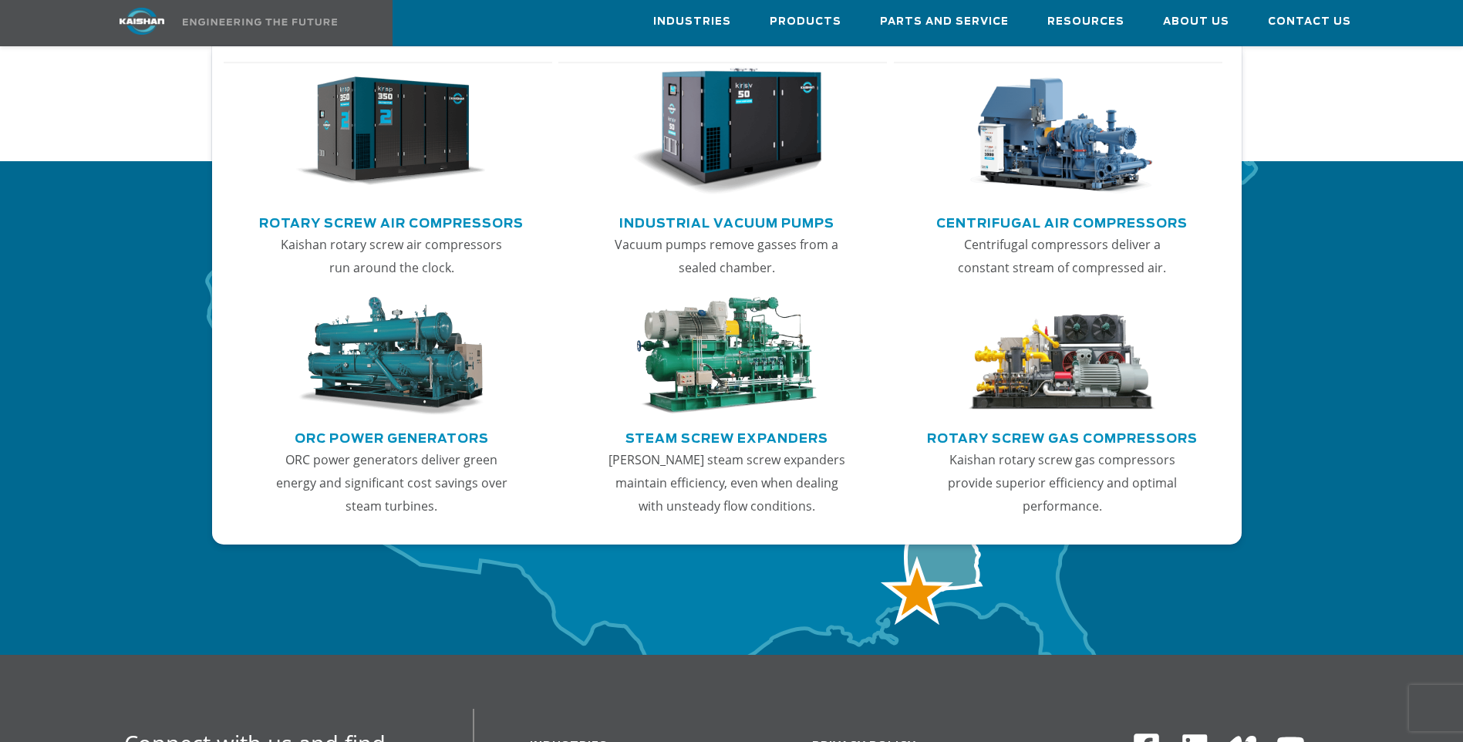
click at [1041, 381] on img "Main menu" at bounding box center [1062, 356] width 190 height 119
click at [1073, 448] on p "Kaishan rotary screw gas compressors provide superior efficiency and optimal pe…" at bounding box center [1062, 482] width 241 height 69
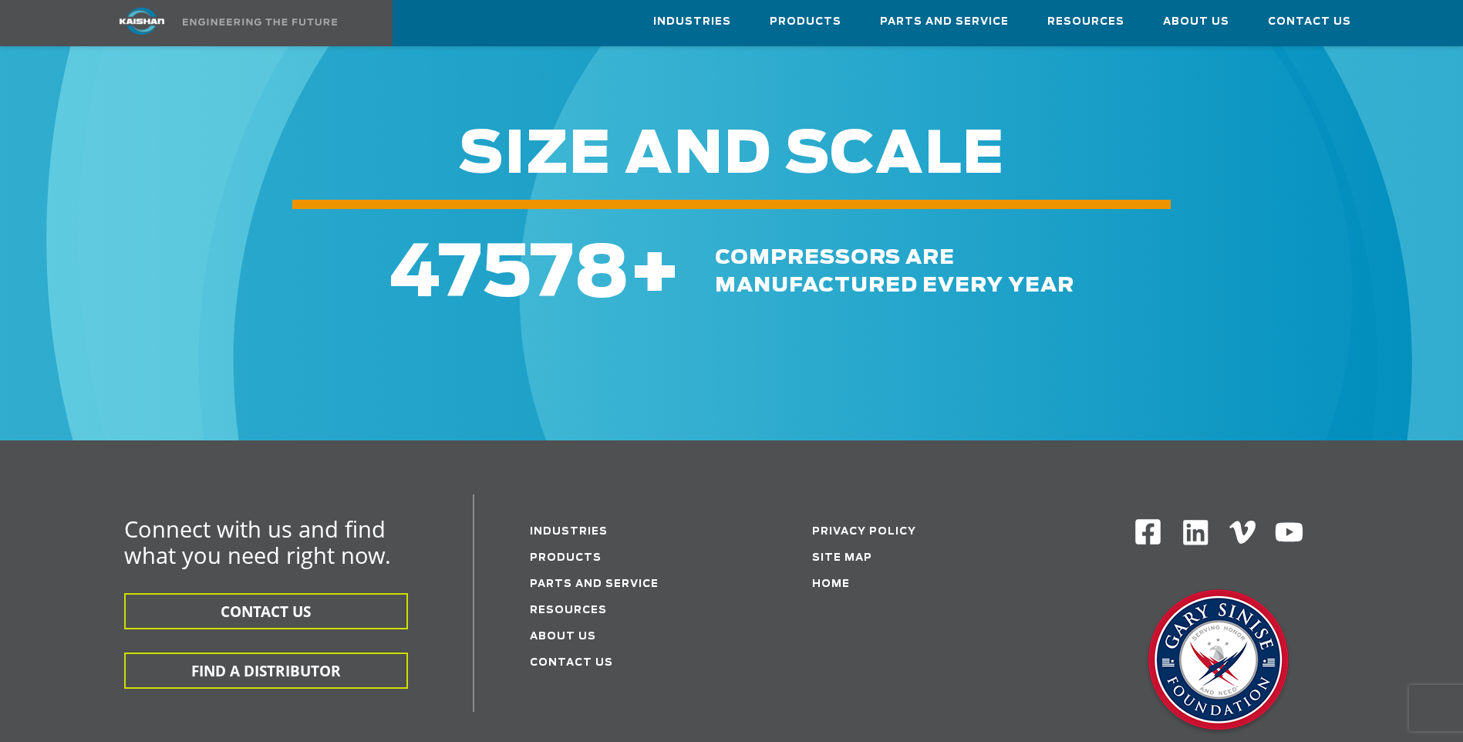
scroll to position [2468, 0]
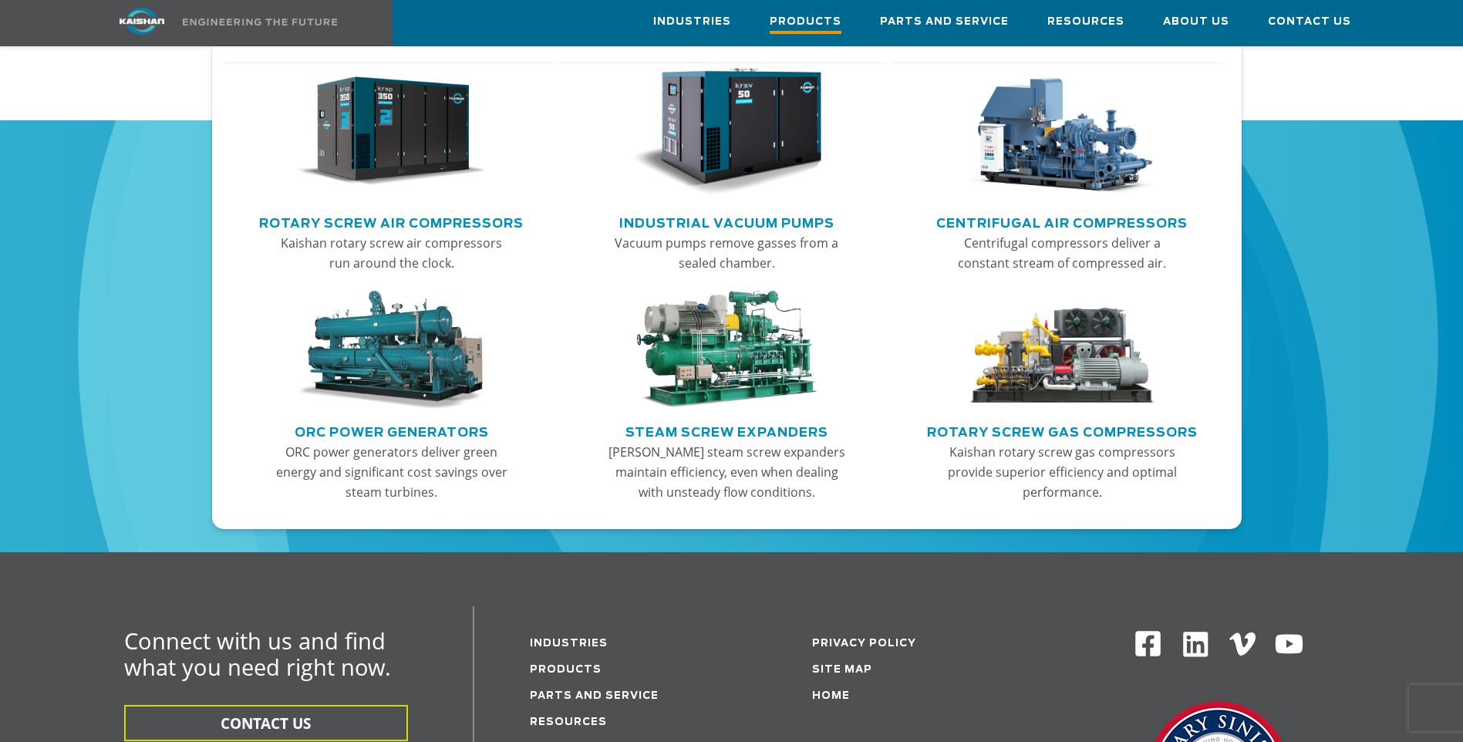
click at [810, 15] on span "Products" at bounding box center [806, 23] width 72 height 21
